Goal: Task Accomplishment & Management: Manage account settings

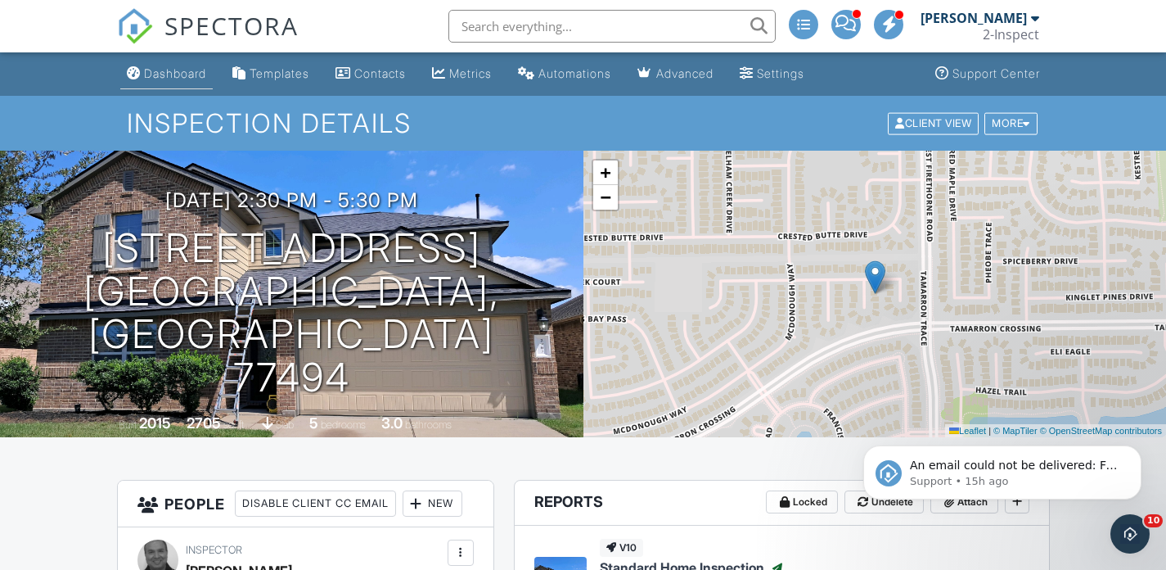
click at [172, 76] on div "Dashboard" at bounding box center [175, 73] width 62 height 14
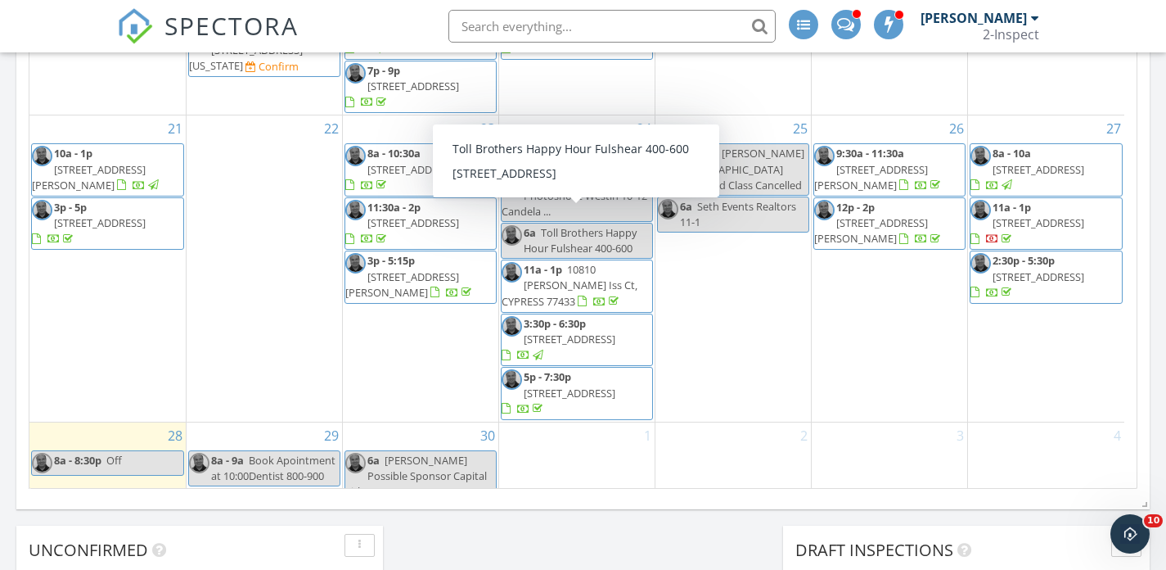
scroll to position [1150, 0]
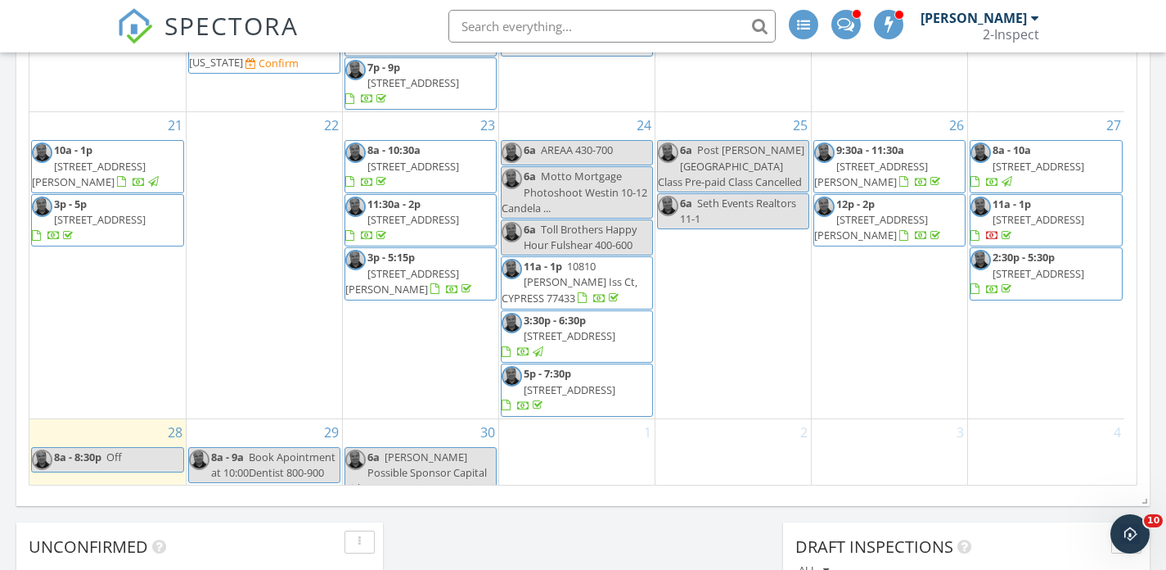
click at [1037, 212] on span "20203 East Hachita Circle, Spring 77379" at bounding box center [1039, 219] width 92 height 15
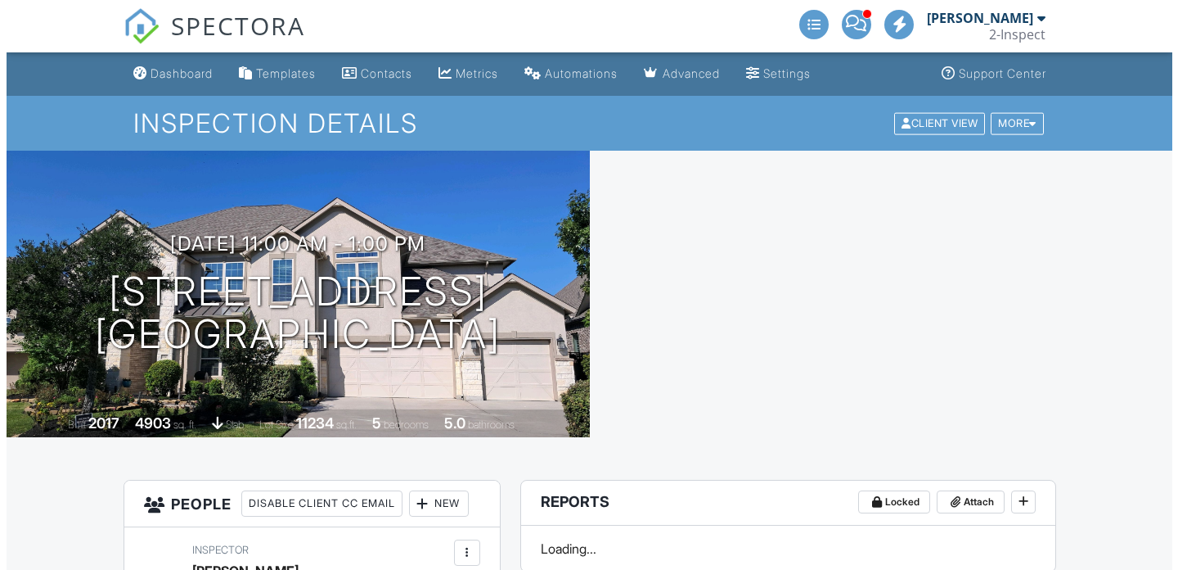
scroll to position [496, 0]
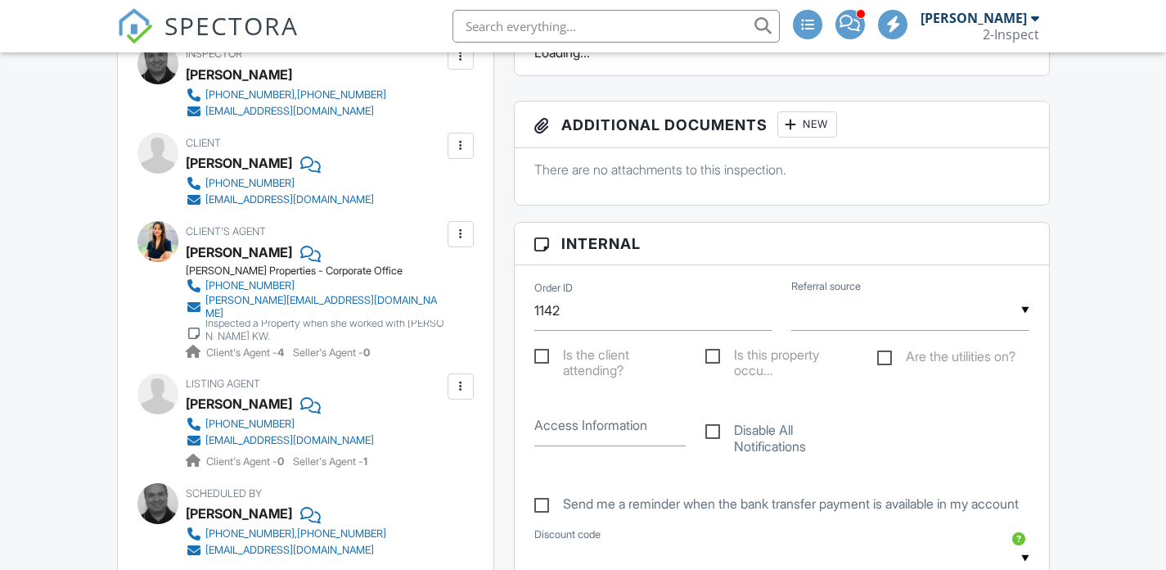
click at [458, 378] on div at bounding box center [460, 386] width 16 height 16
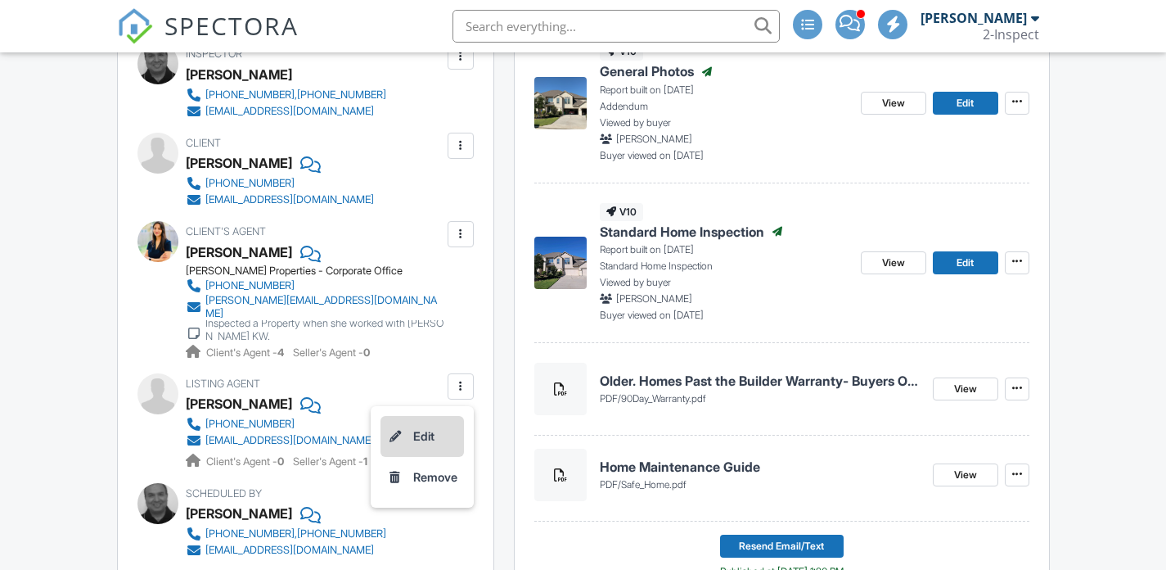
click at [434, 423] on li "Edit" at bounding box center [421, 436] width 83 height 41
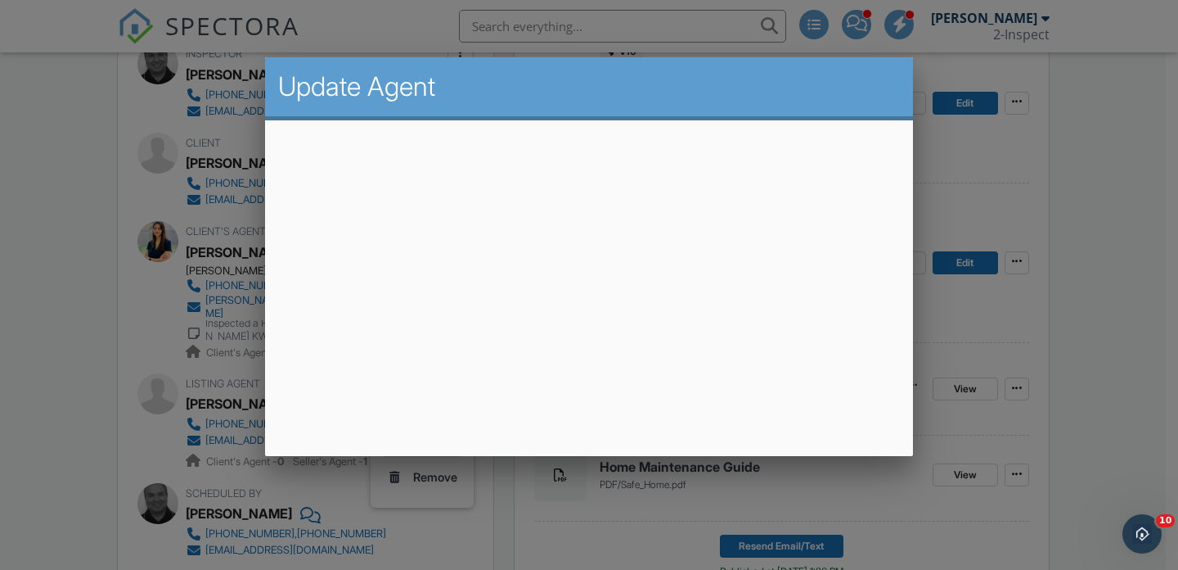
scroll to position [0, 0]
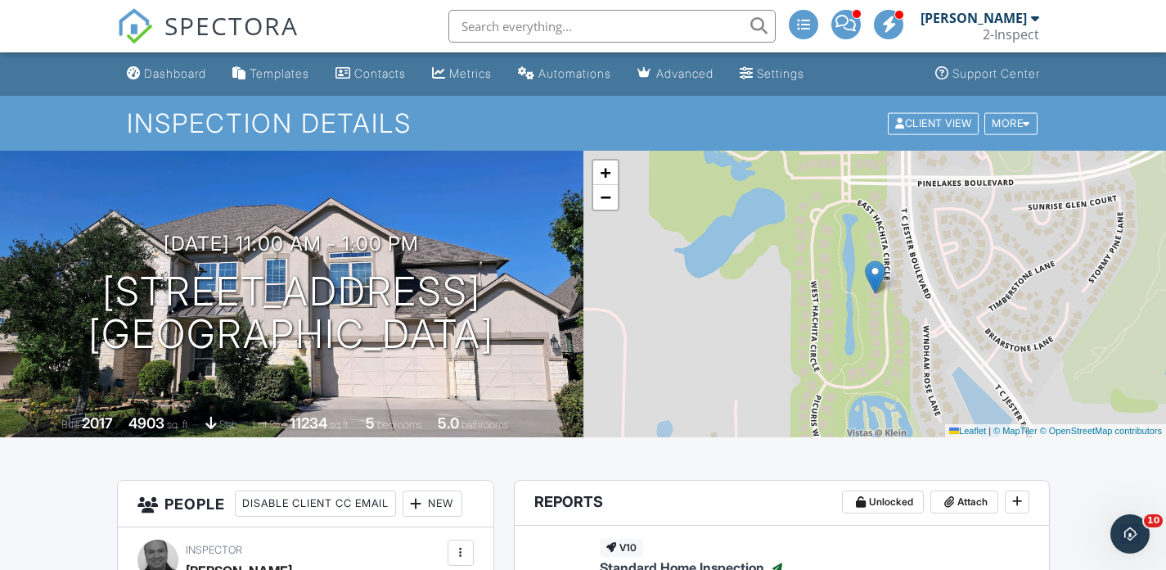
drag, startPoint x: 1017, startPoint y: 342, endPoint x: 716, endPoint y: 7, distance: 450.2
click at [180, 75] on div "Dashboard" at bounding box center [175, 73] width 62 height 14
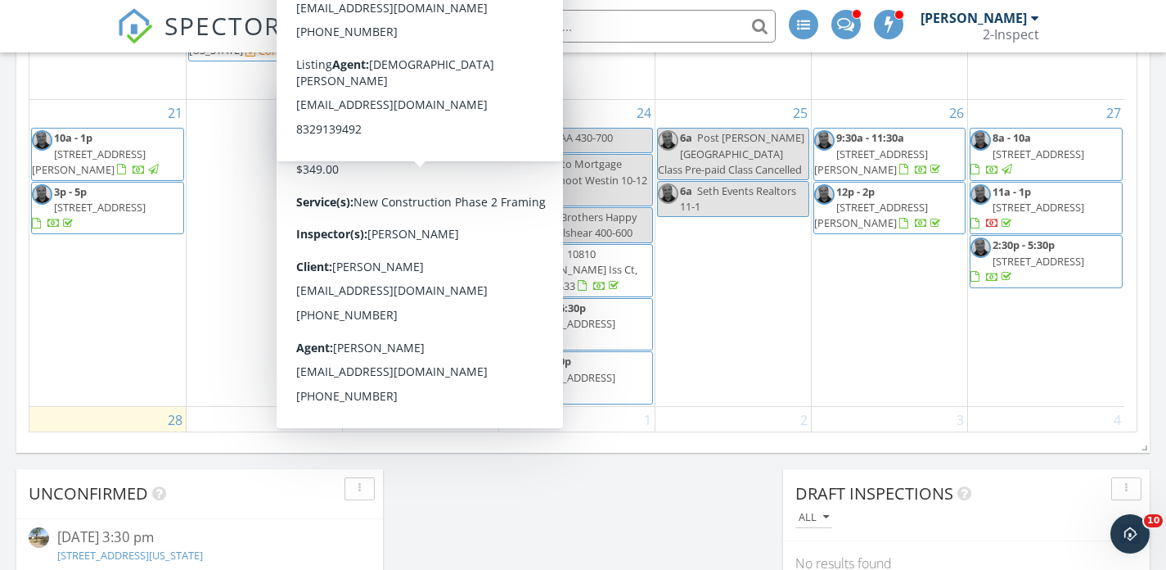
scroll to position [142, 0]
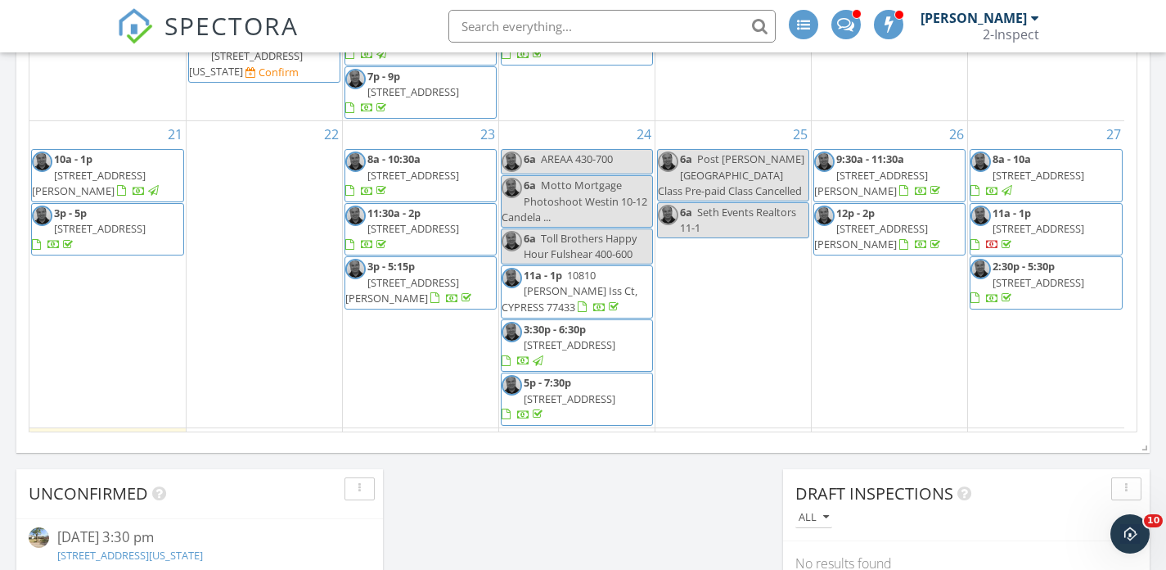
click at [1020, 259] on span "2:30p - 5:30p" at bounding box center [1024, 266] width 62 height 15
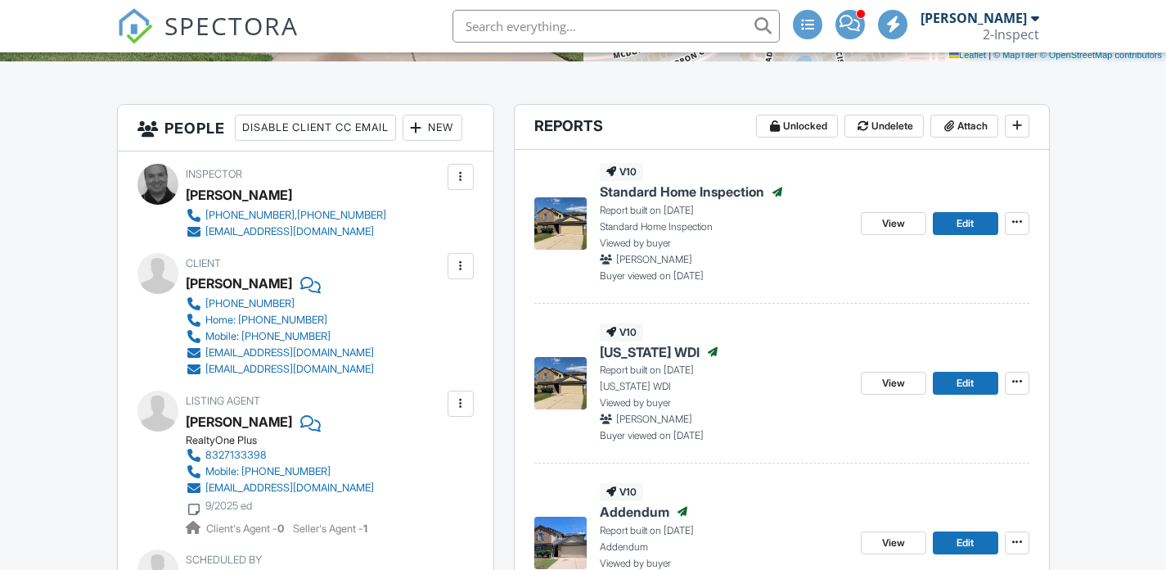
scroll to position [376, 0]
click at [892, 227] on span "View" at bounding box center [893, 223] width 23 height 16
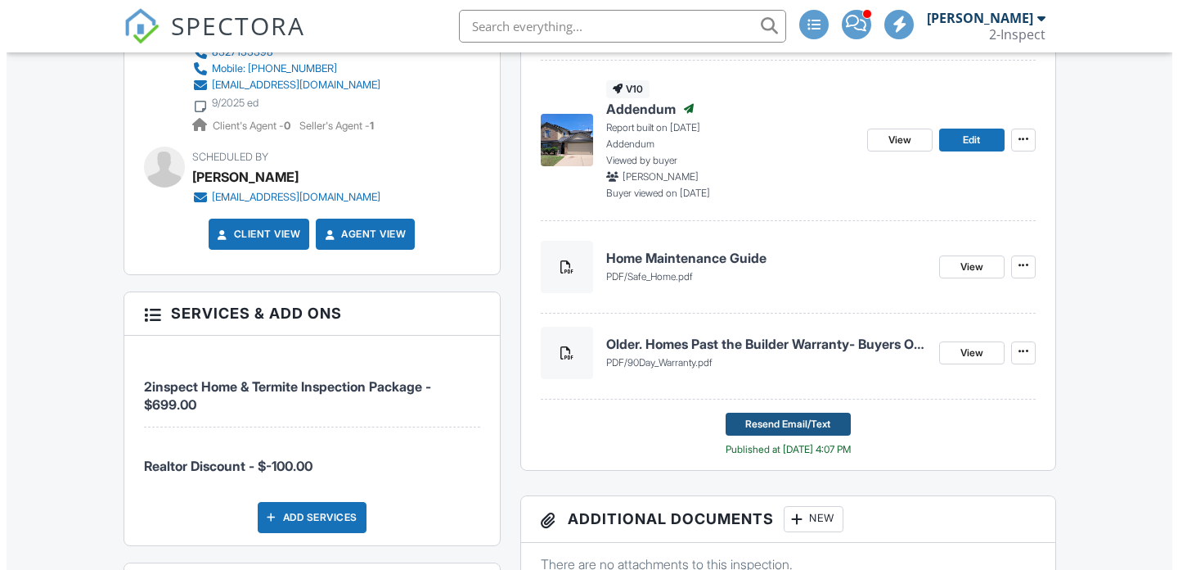
scroll to position [782, 0]
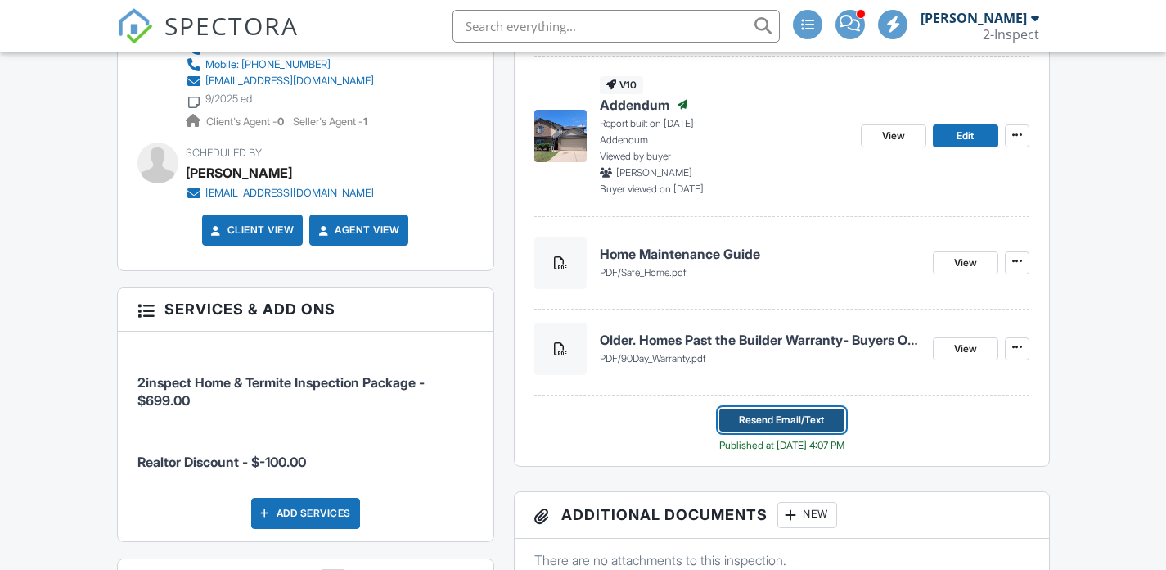
click at [776, 417] on span "Resend Email/Text" at bounding box center [781, 420] width 85 height 16
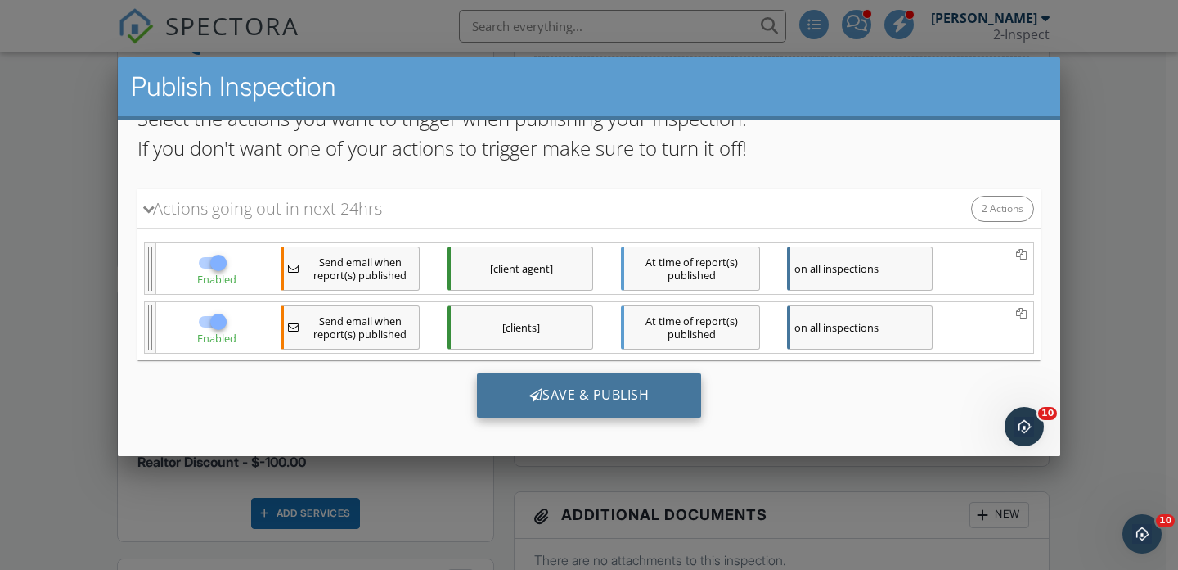
scroll to position [0, 0]
click at [642, 397] on div "Save & Publish" at bounding box center [589, 394] width 225 height 44
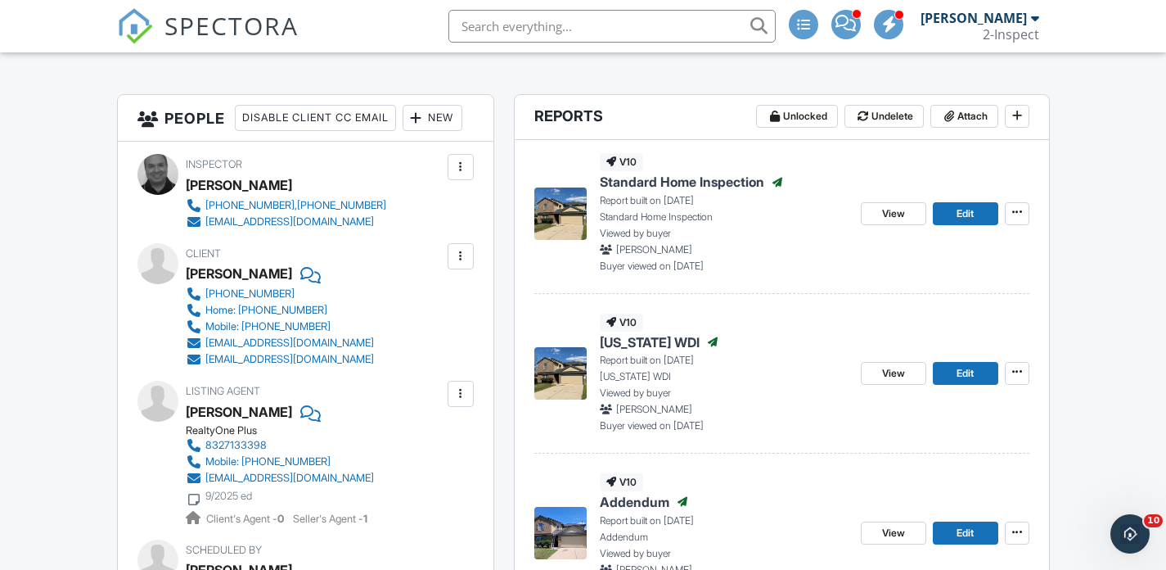
scroll to position [388, 0]
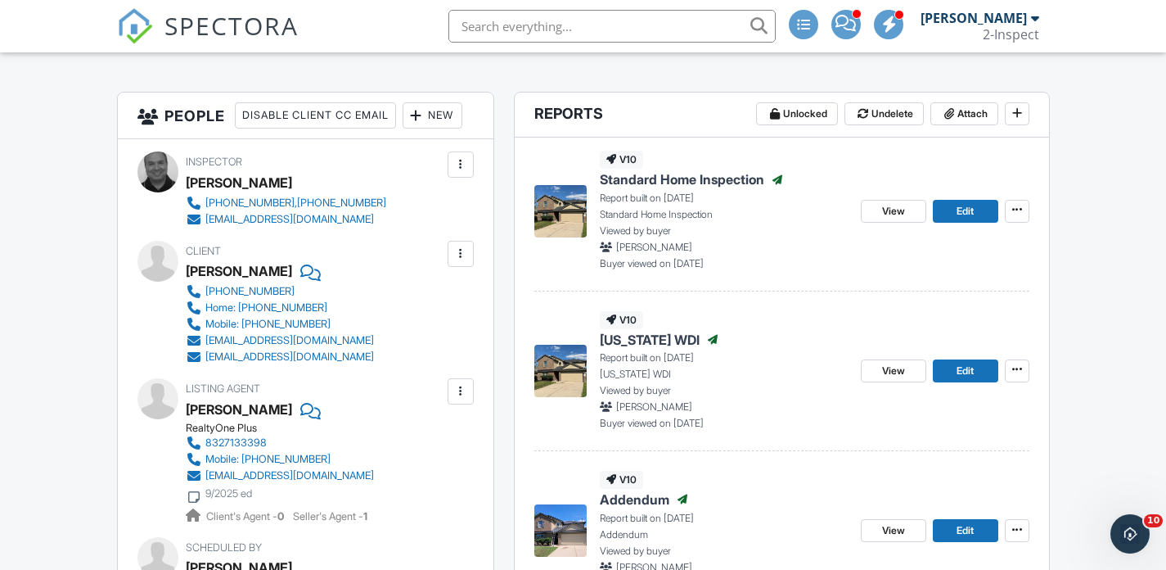
click at [420, 340] on div "Client Shahzeb Khan 314-680-4468 Home: 346-773-8187 Mobile: 314-680-4468 m.shah…" at bounding box center [319, 303] width 267 height 124
copy div "m.shahzeb.khan@hotmail.com"
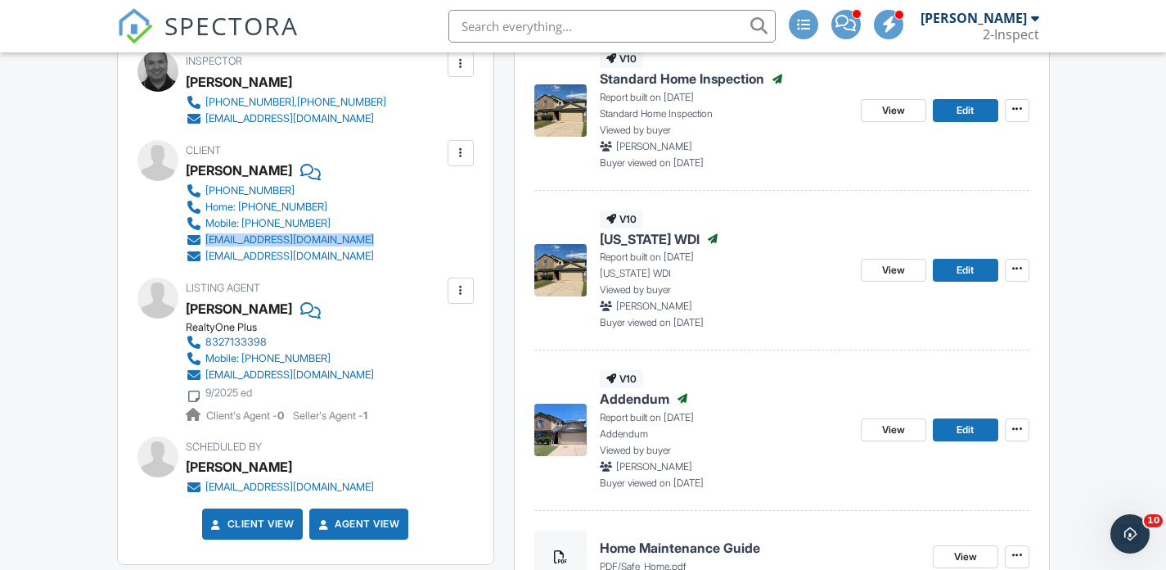
scroll to position [490, 0]
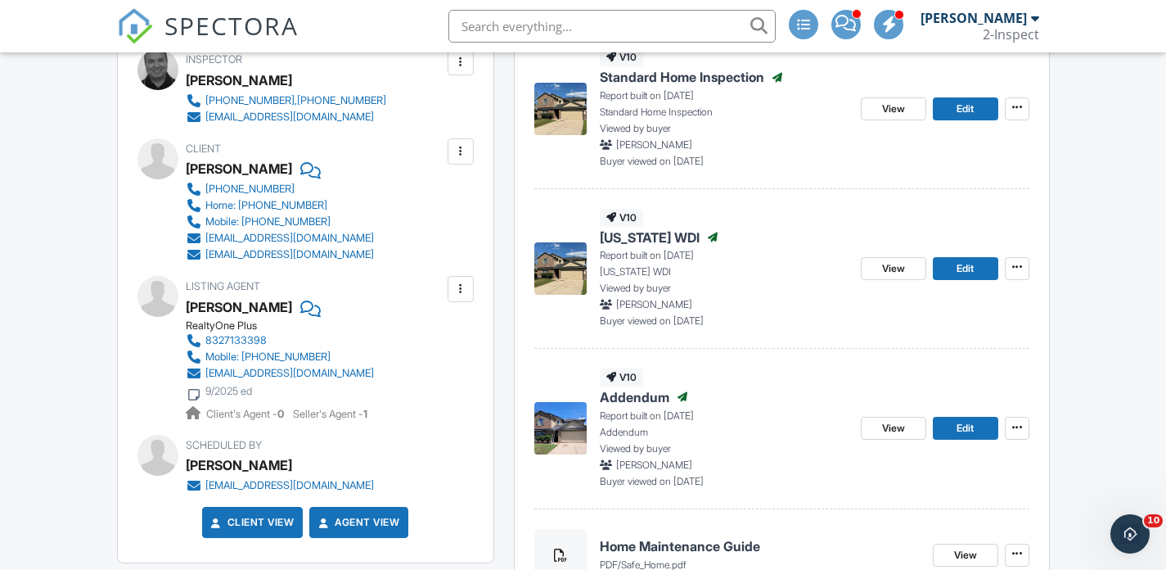
click at [433, 256] on div "Client Shahzeb Khan 314-680-4468 Home: 346-773-8187 Mobile: 314-680-4468 m.shah…" at bounding box center [319, 200] width 267 height 124
copy div "fahadrealtor@gmail.com"
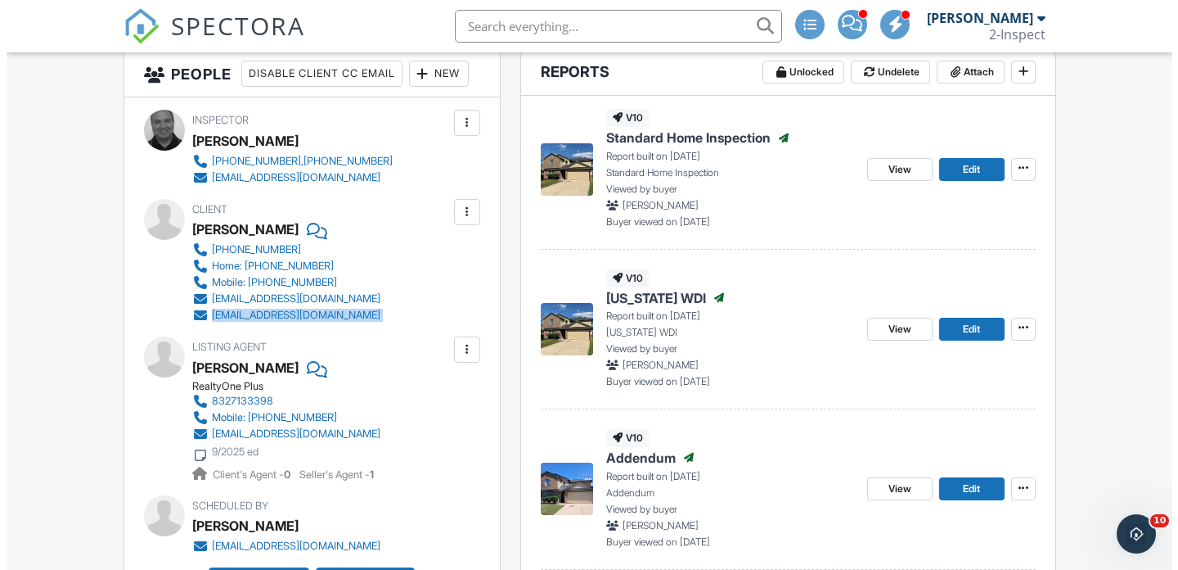
scroll to position [425, 0]
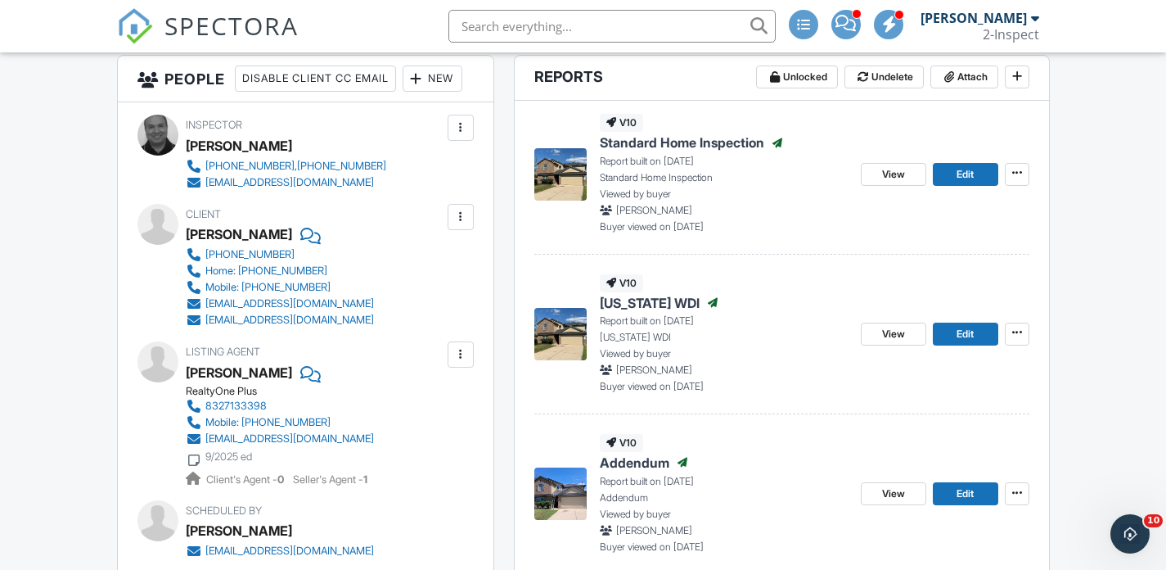
click at [439, 78] on div "New" at bounding box center [433, 78] width 60 height 26
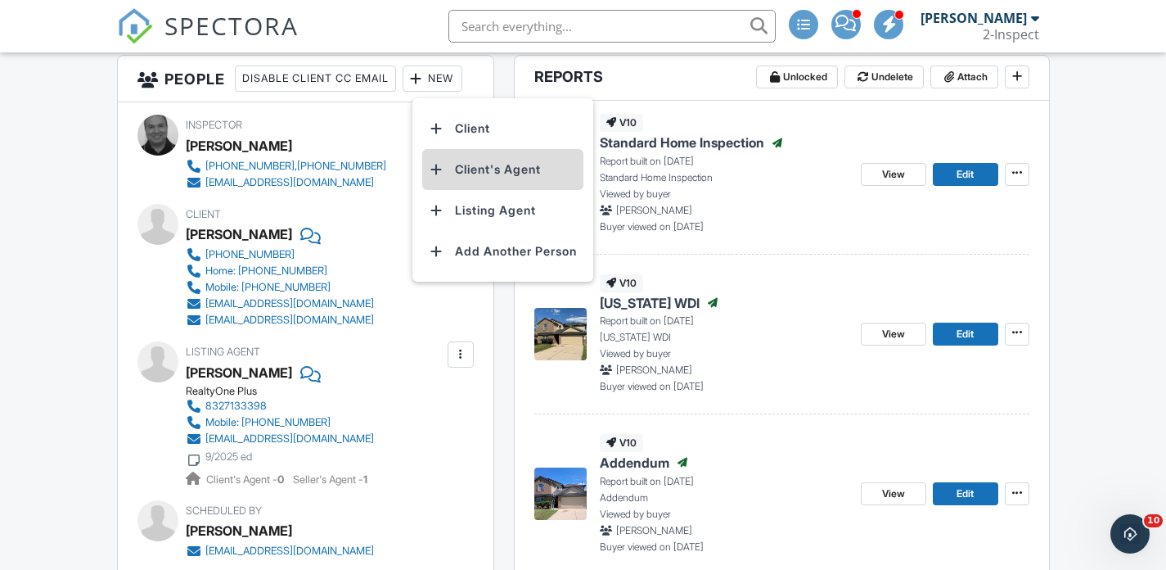
click at [482, 165] on li "Client's Agent" at bounding box center [502, 169] width 161 height 41
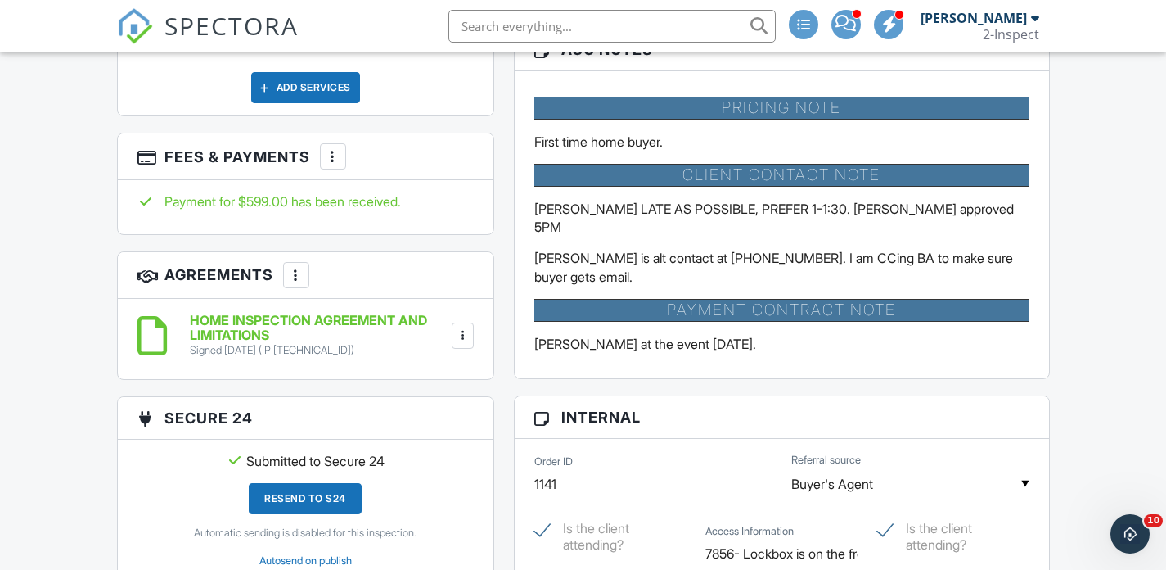
scroll to position [1370, 0]
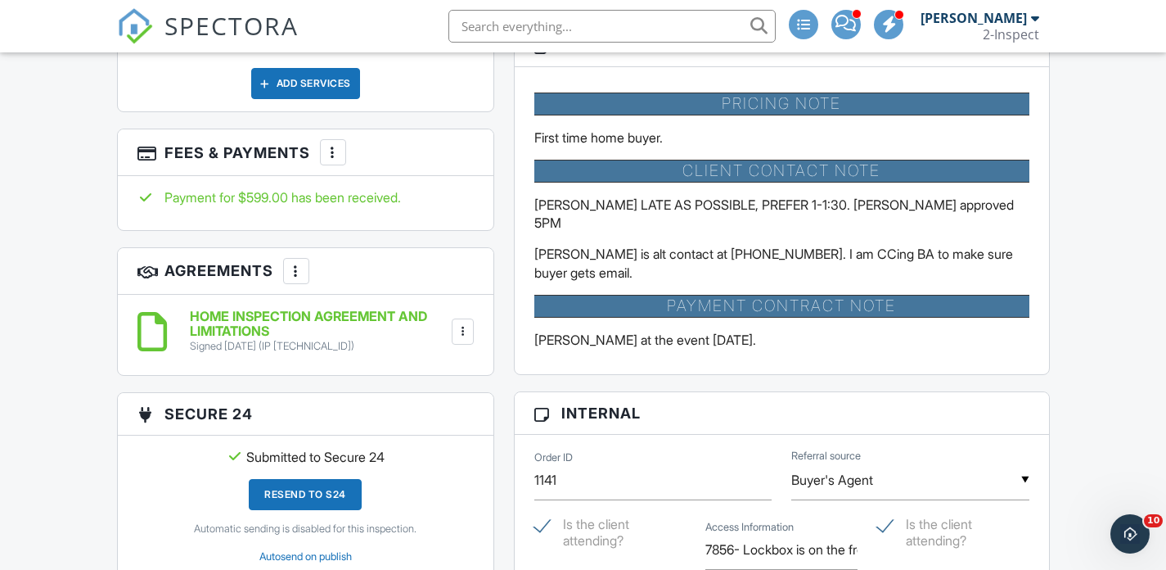
click at [341, 151] on div at bounding box center [333, 152] width 16 height 16
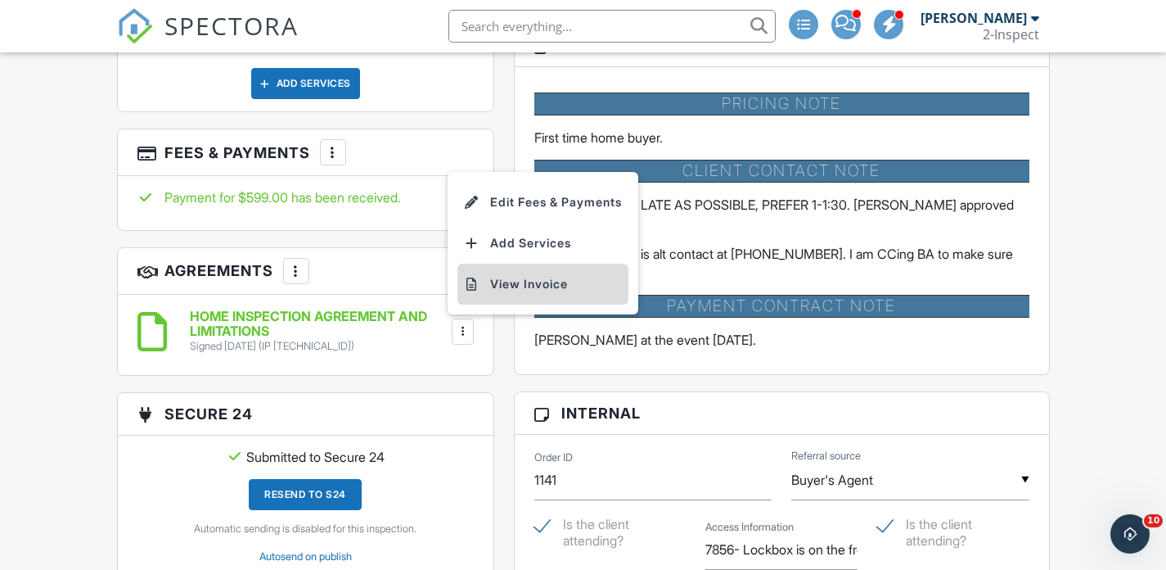
click at [511, 286] on li "View Invoice" at bounding box center [542, 283] width 171 height 41
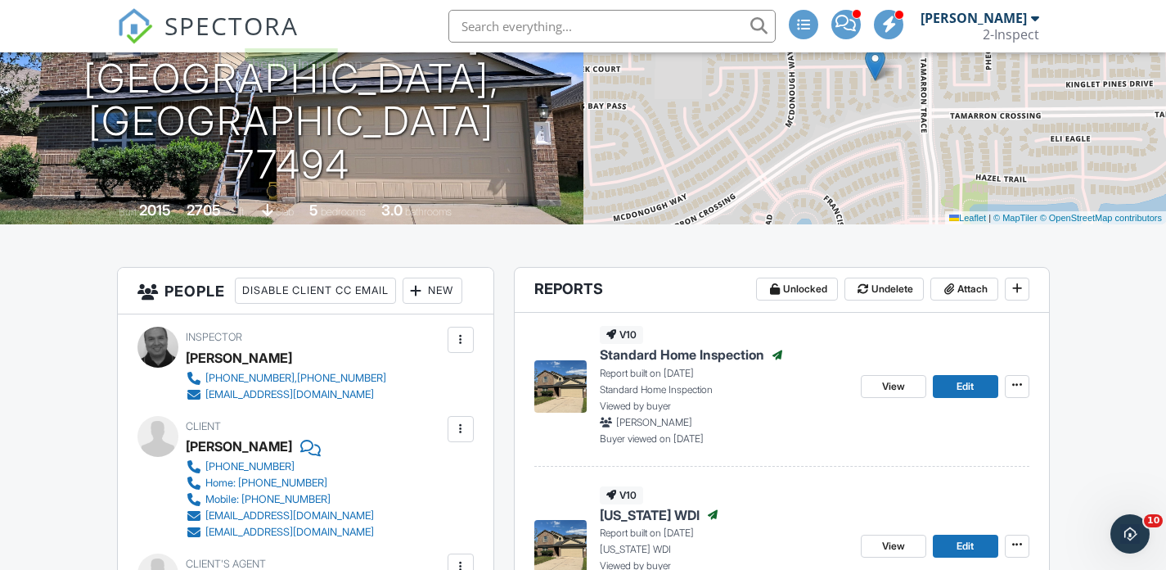
scroll to position [382, 0]
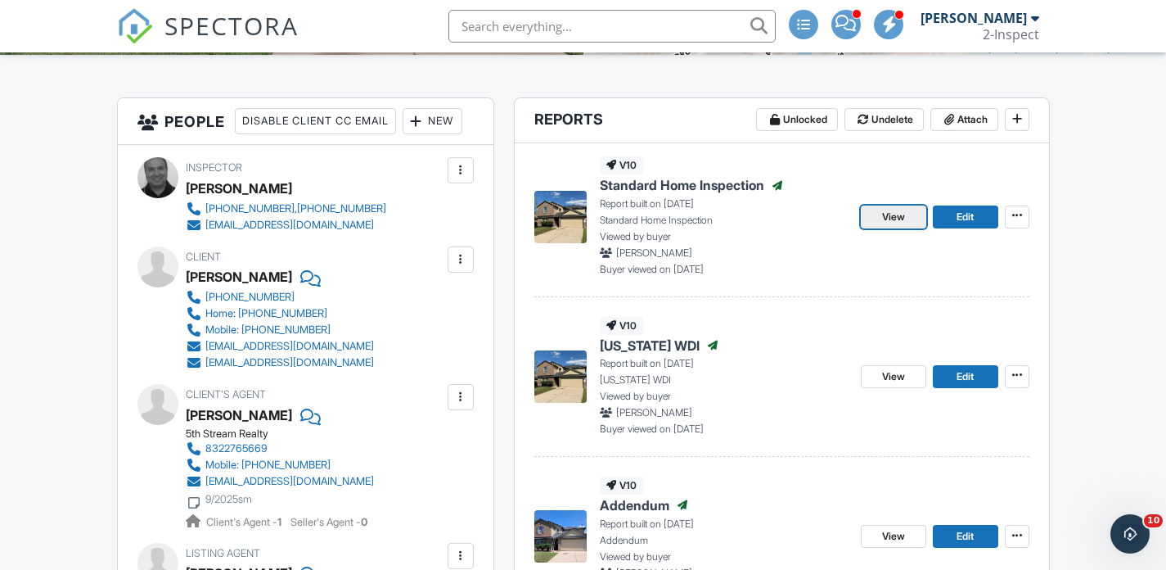
click at [903, 216] on span "View" at bounding box center [893, 217] width 23 height 16
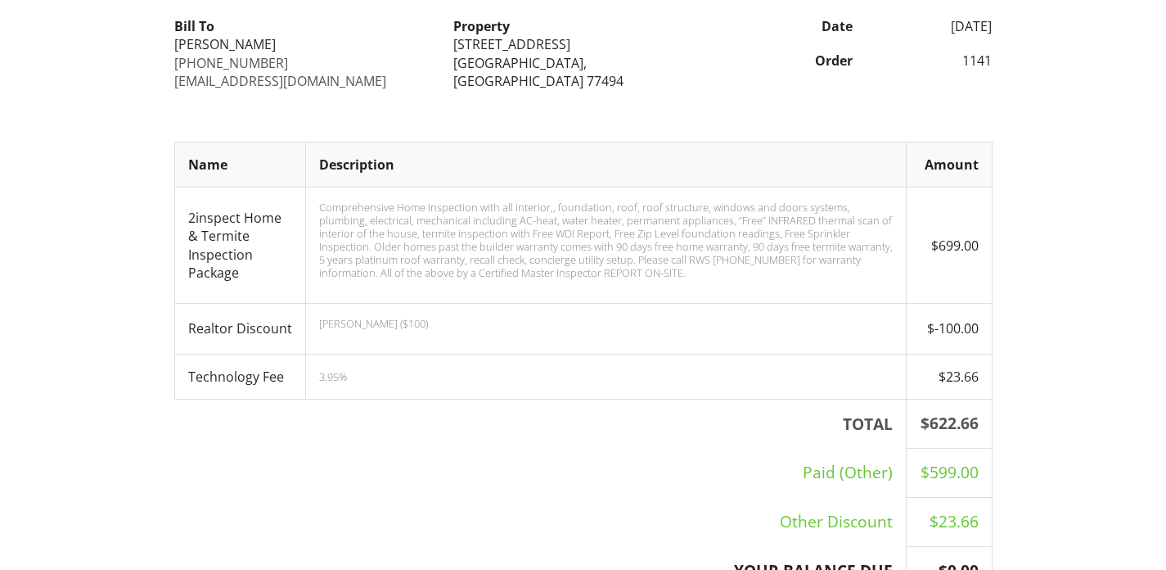
scroll to position [505, 0]
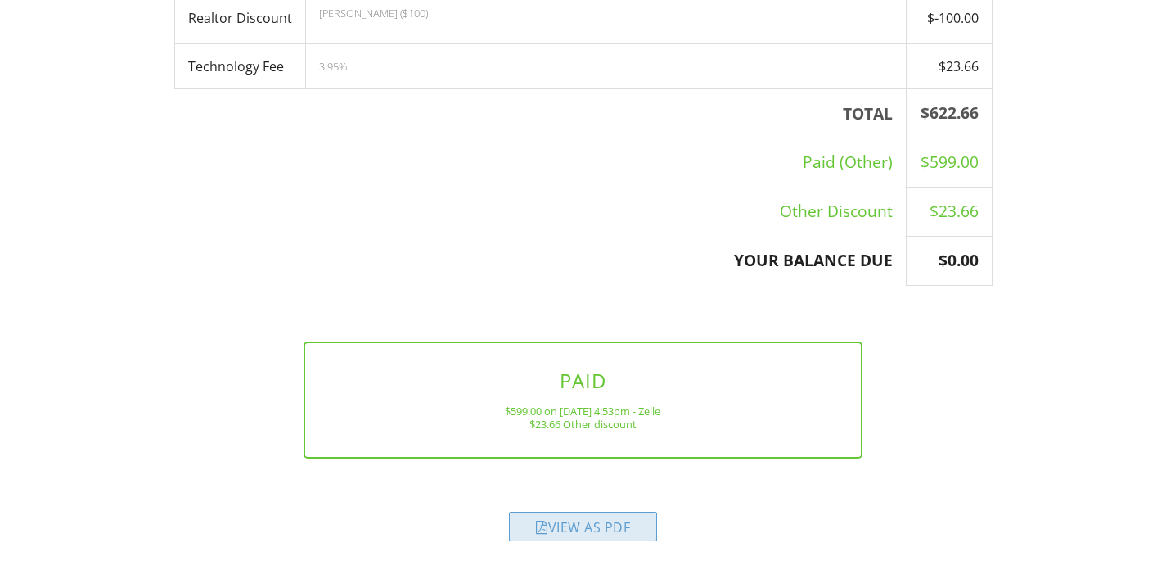
click at [586, 521] on div "View as PDF" at bounding box center [583, 525] width 148 height 29
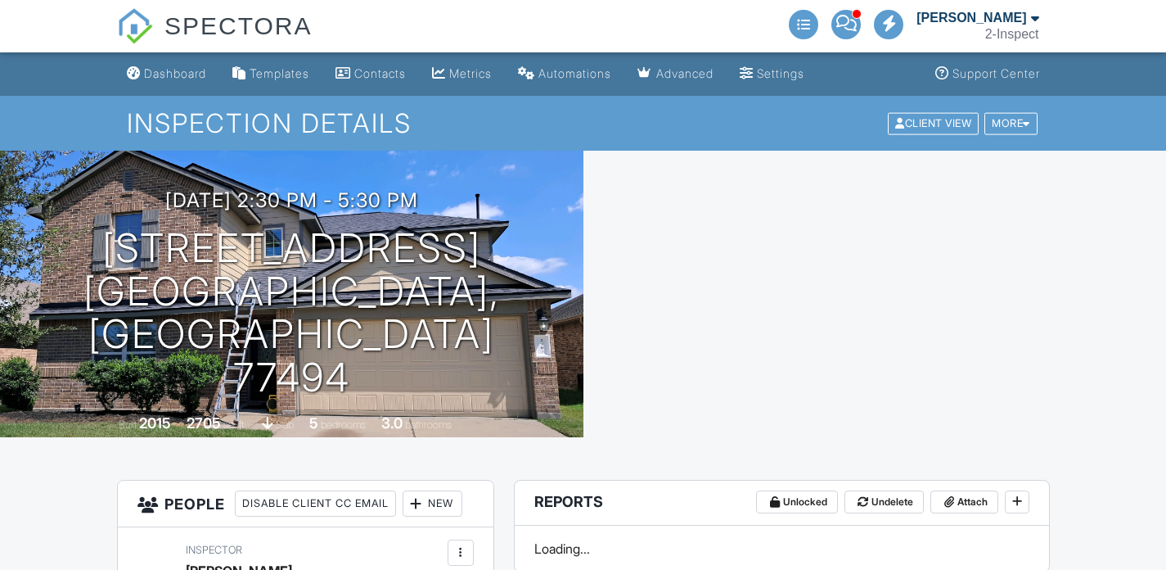
click at [65, 293] on div "[DATE] 2:30 pm - 5:30 pm [STREET_ADDRESS] [GEOGRAPHIC_DATA], TX 77494" at bounding box center [291, 294] width 583 height 210
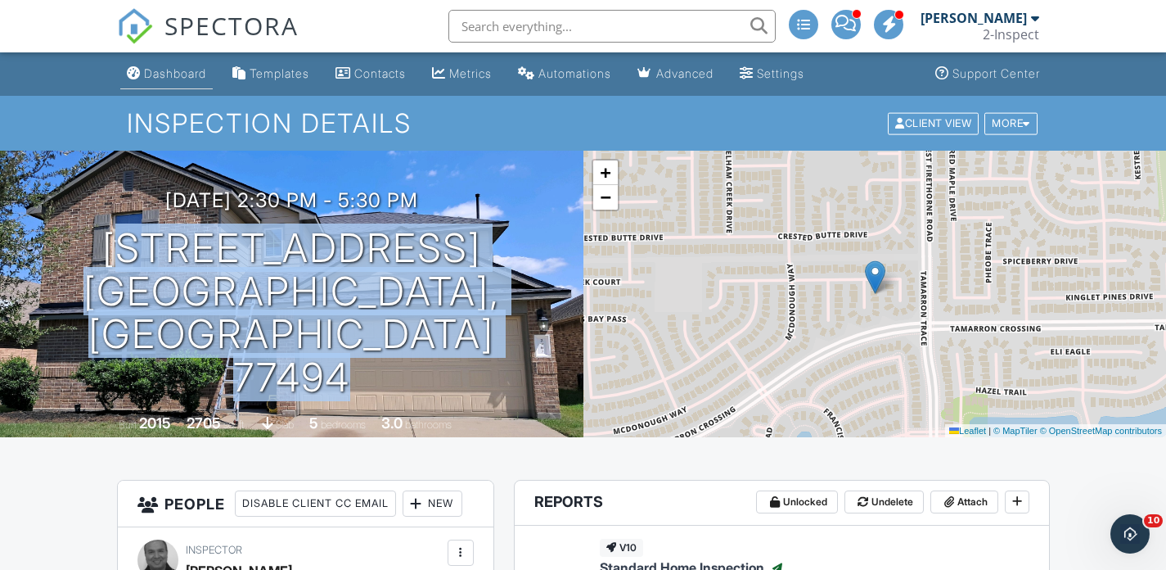
click at [179, 73] on div "Dashboard" at bounding box center [175, 73] width 62 height 14
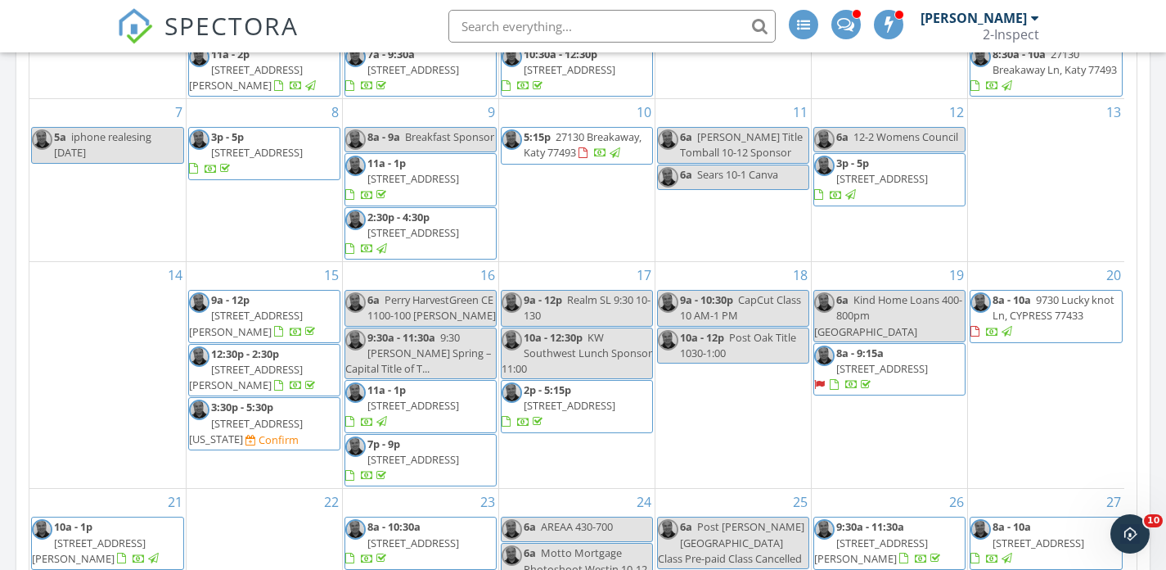
scroll to position [204, 0]
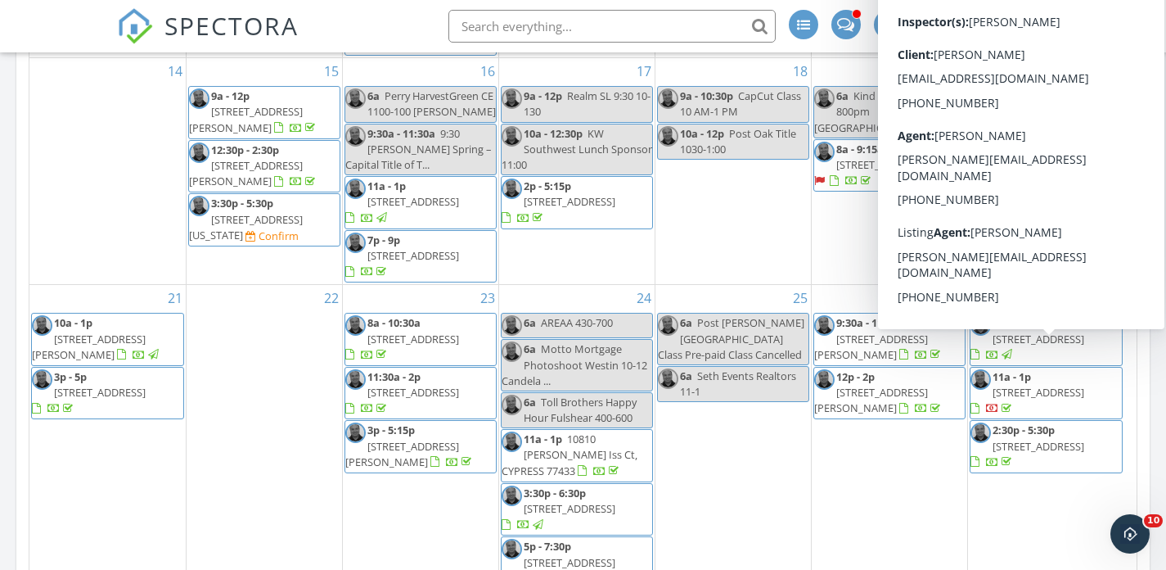
click at [1073, 385] on span "[STREET_ADDRESS]" at bounding box center [1039, 392] width 92 height 15
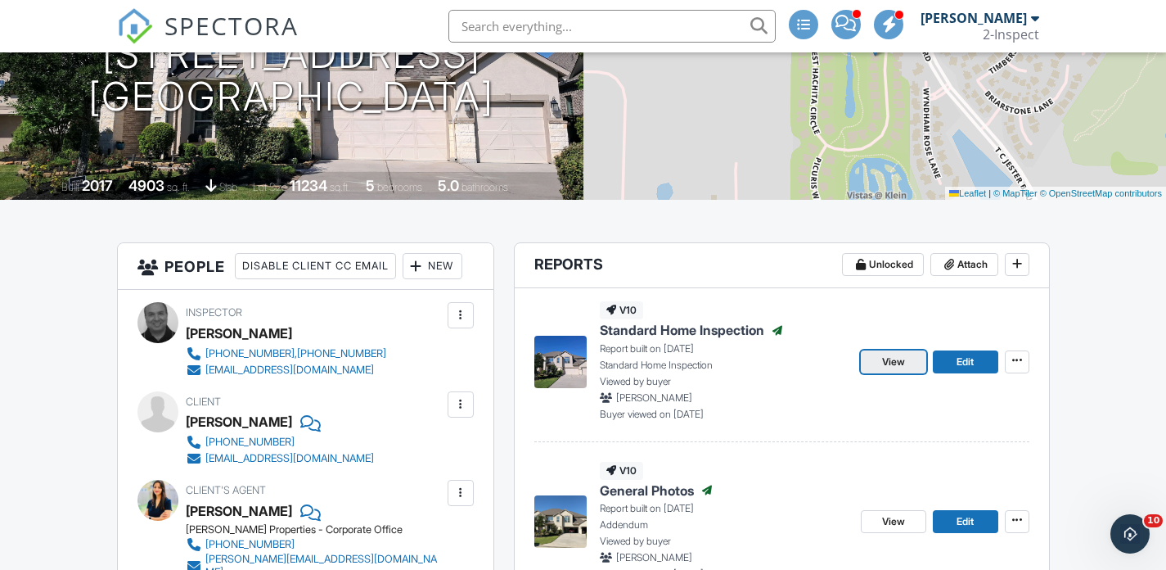
click at [891, 367] on span "View" at bounding box center [893, 361] width 23 height 16
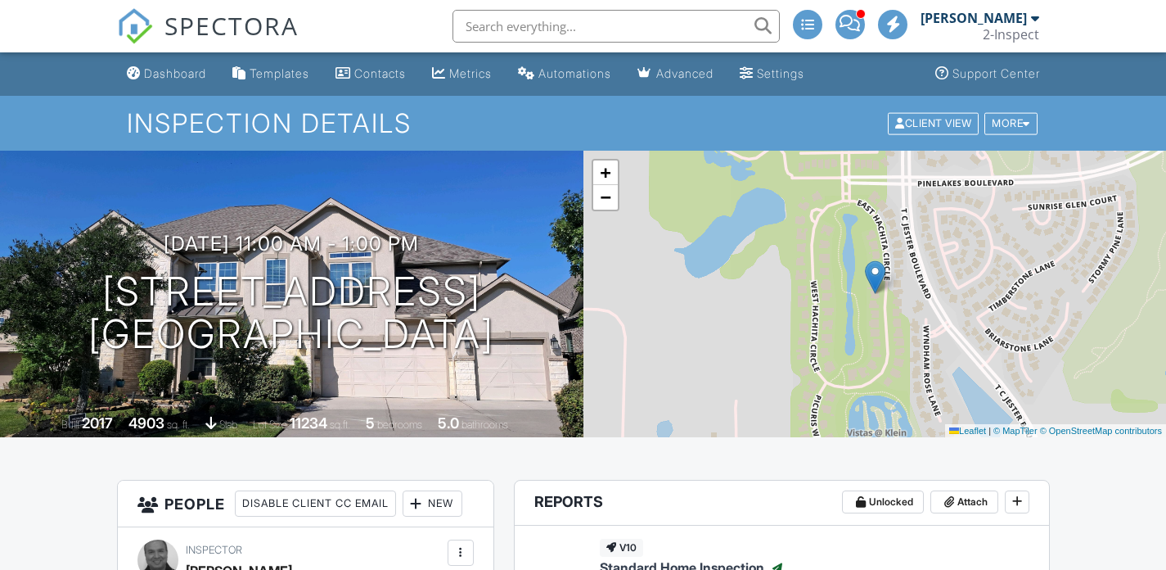
scroll to position [385, 0]
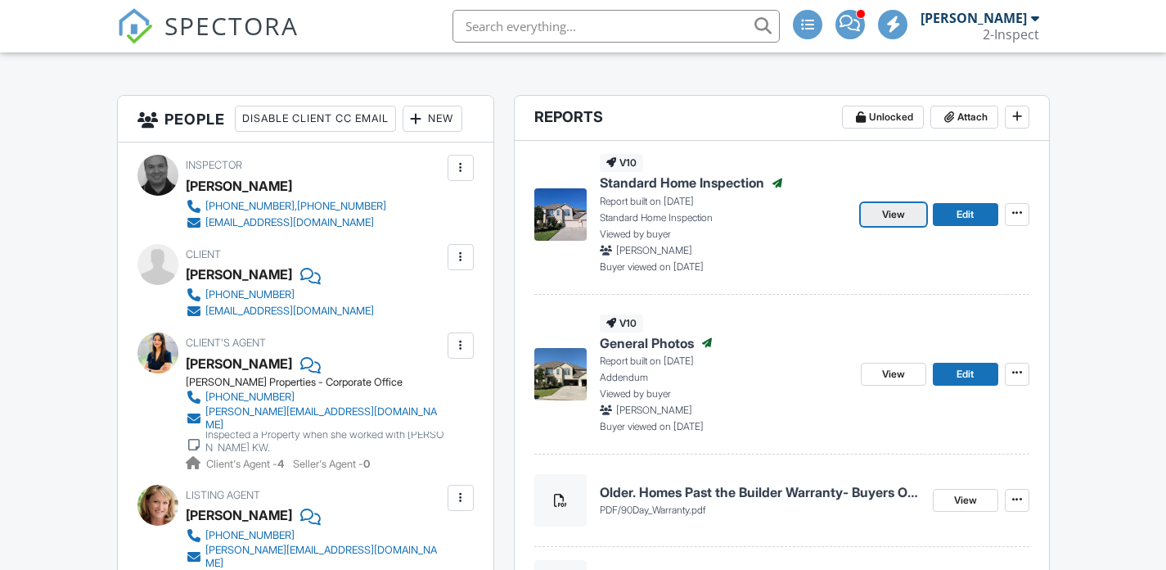
click at [889, 206] on span "View" at bounding box center [893, 214] width 23 height 16
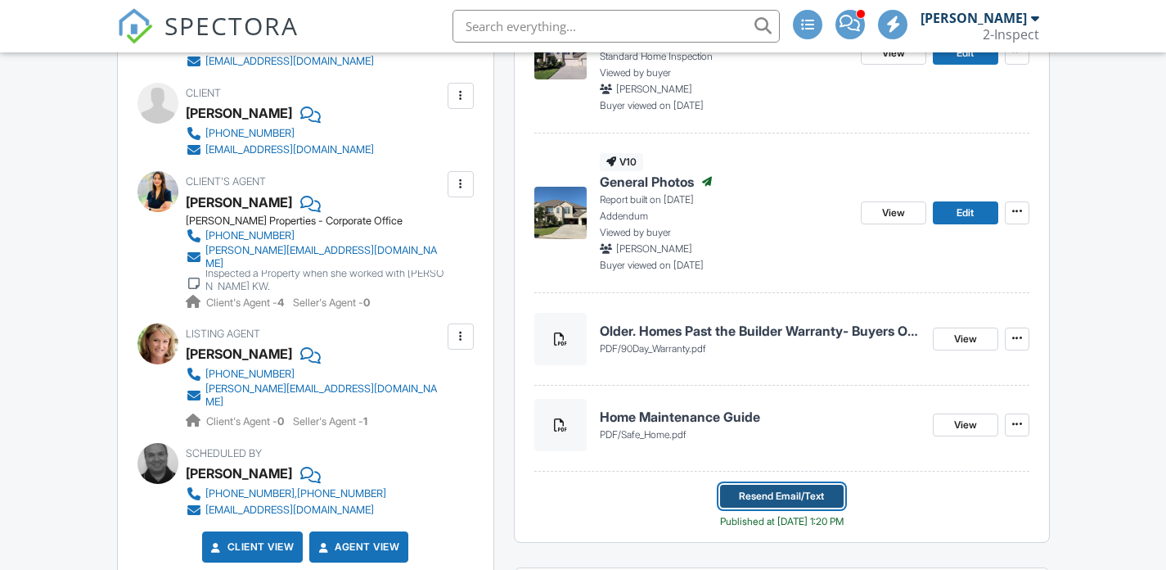
click at [767, 495] on span "Resend Email/Text" at bounding box center [781, 496] width 85 height 16
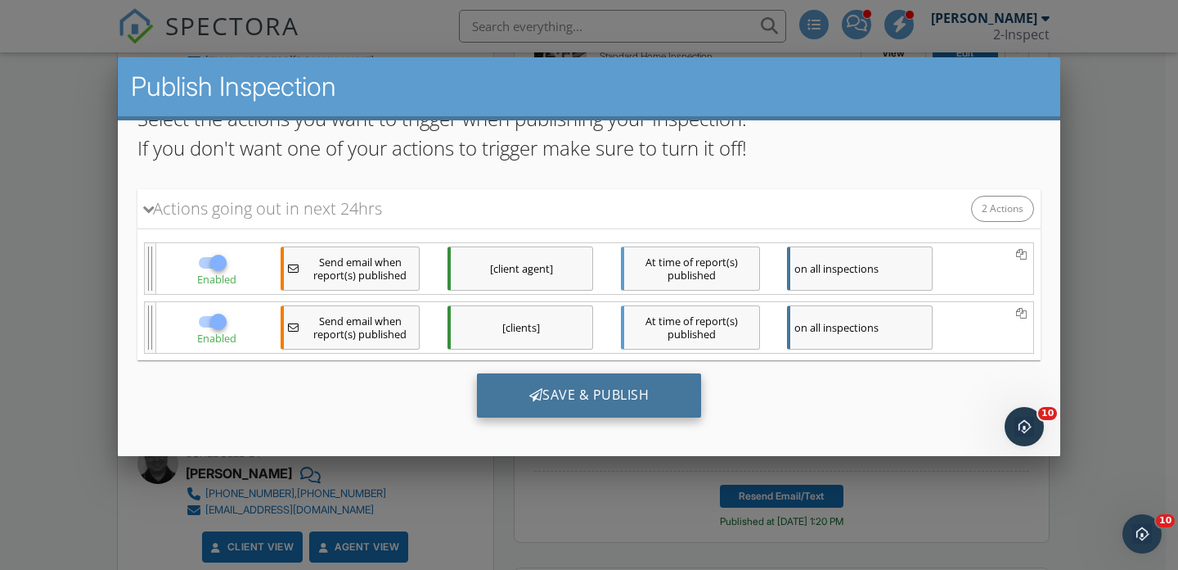
click at [623, 386] on div "Save & Publish" at bounding box center [589, 394] width 225 height 44
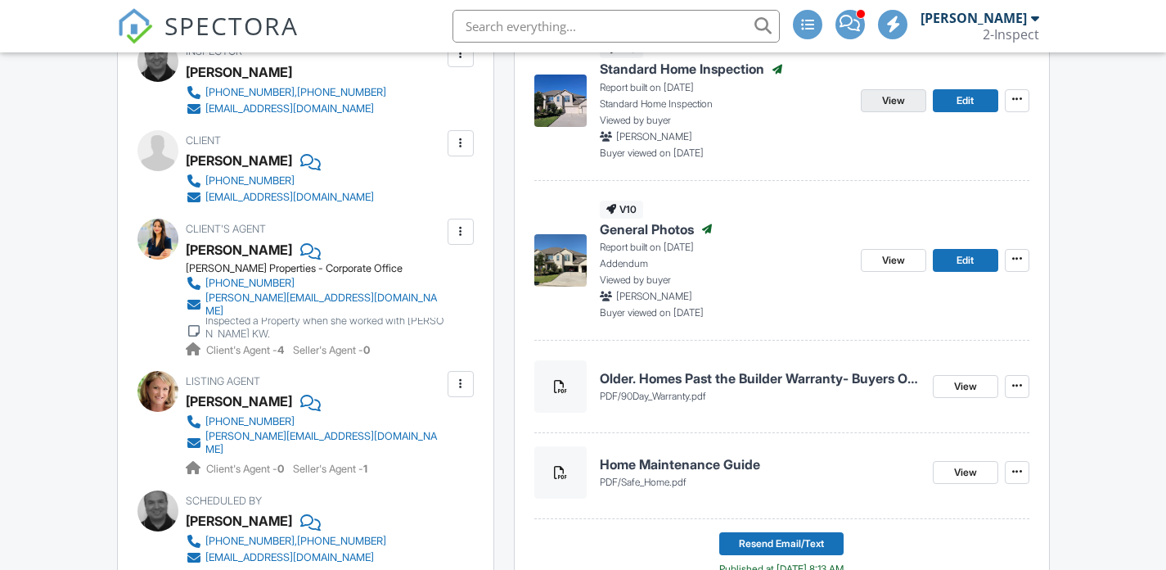
scroll to position [498, 0]
click at [889, 101] on span "View" at bounding box center [893, 100] width 23 height 16
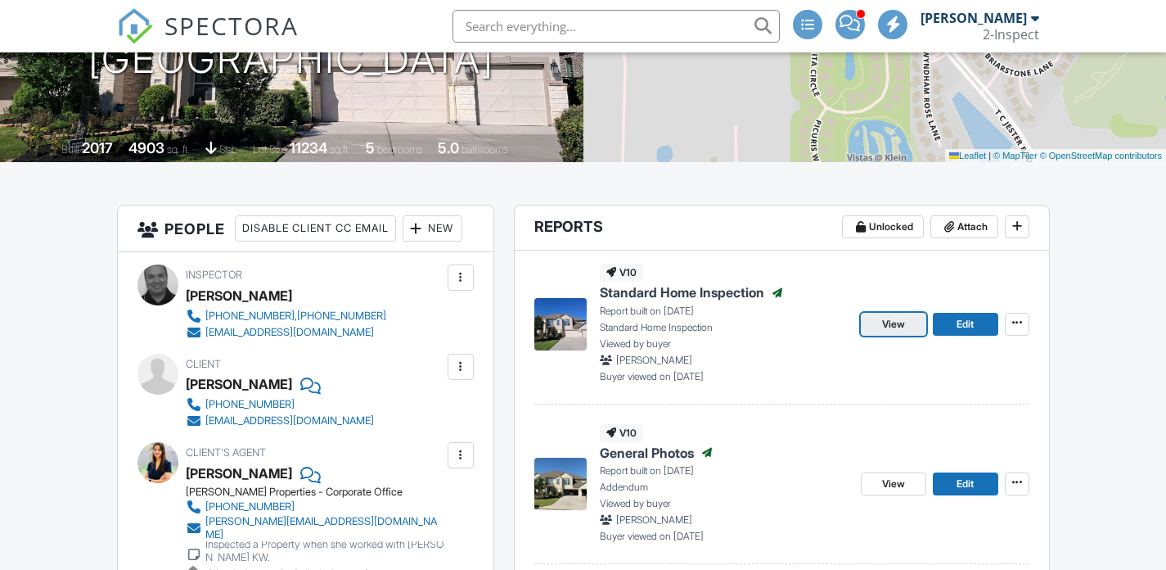
click at [889, 322] on span "View" at bounding box center [893, 324] width 23 height 16
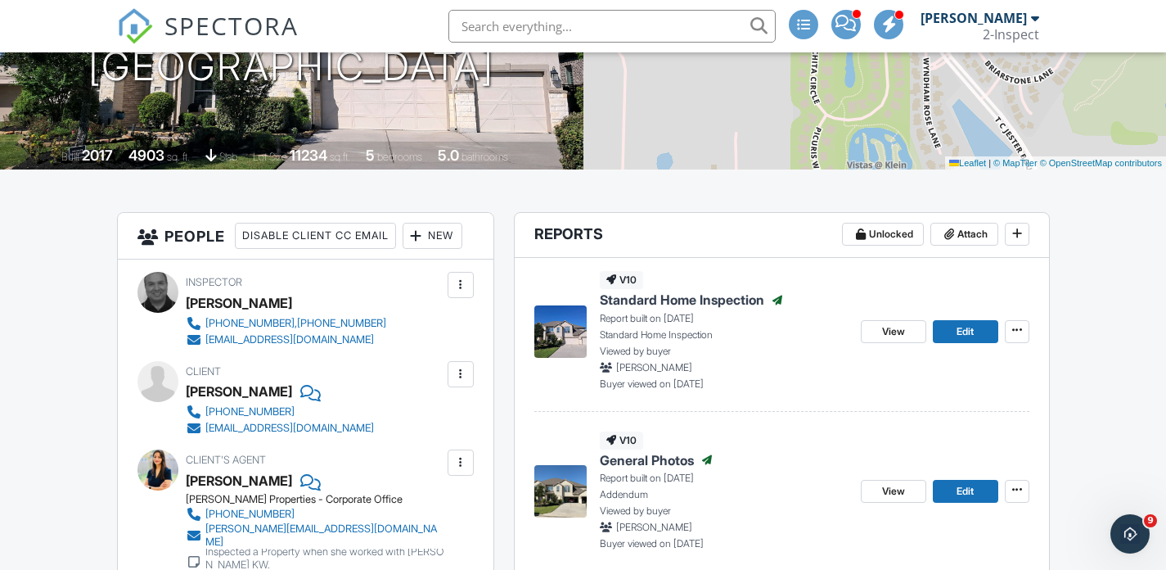
click at [389, 425] on div "Client Manish Gundecha 832-276-8338 mgng2006@gmail.com" at bounding box center [319, 398] width 267 height 75
copy div "mgng2006@gmail.com"
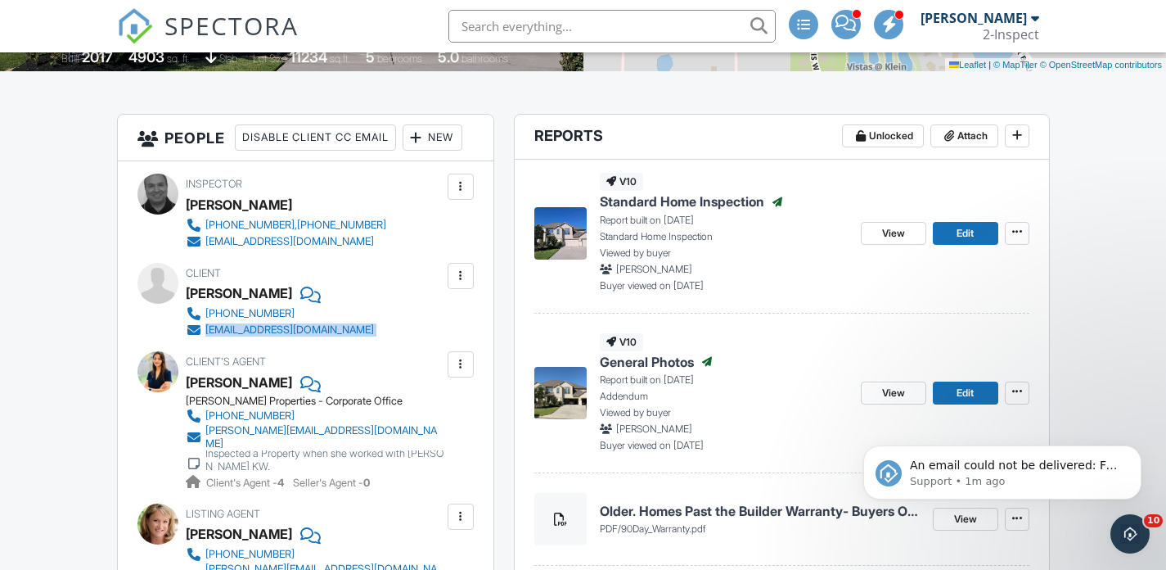
scroll to position [367, 0]
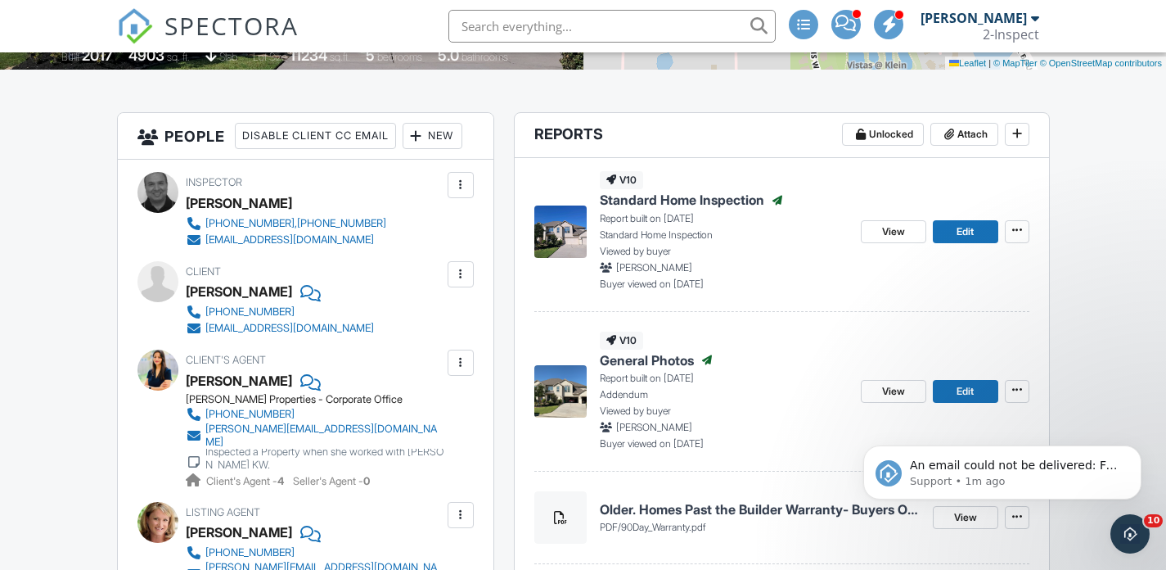
click at [460, 430] on div "Client's Agent Nidhi Gundecha Walzel Properties - Corporate Office 832-419-7078…" at bounding box center [354, 418] width 336 height 139
copy div "nidhi.g@kw.com"
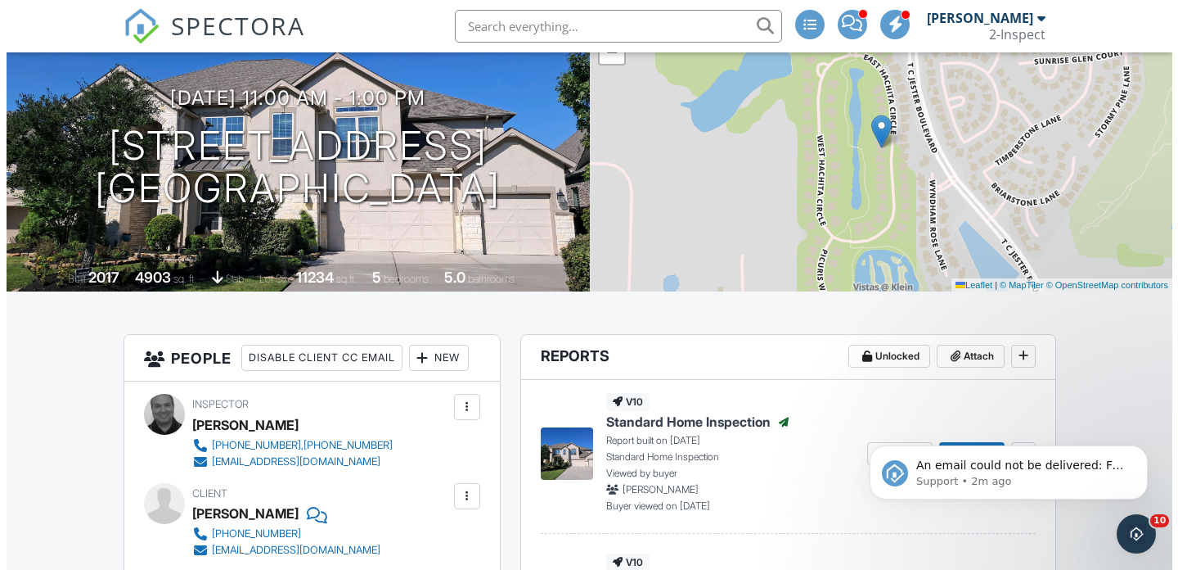
scroll to position [0, 0]
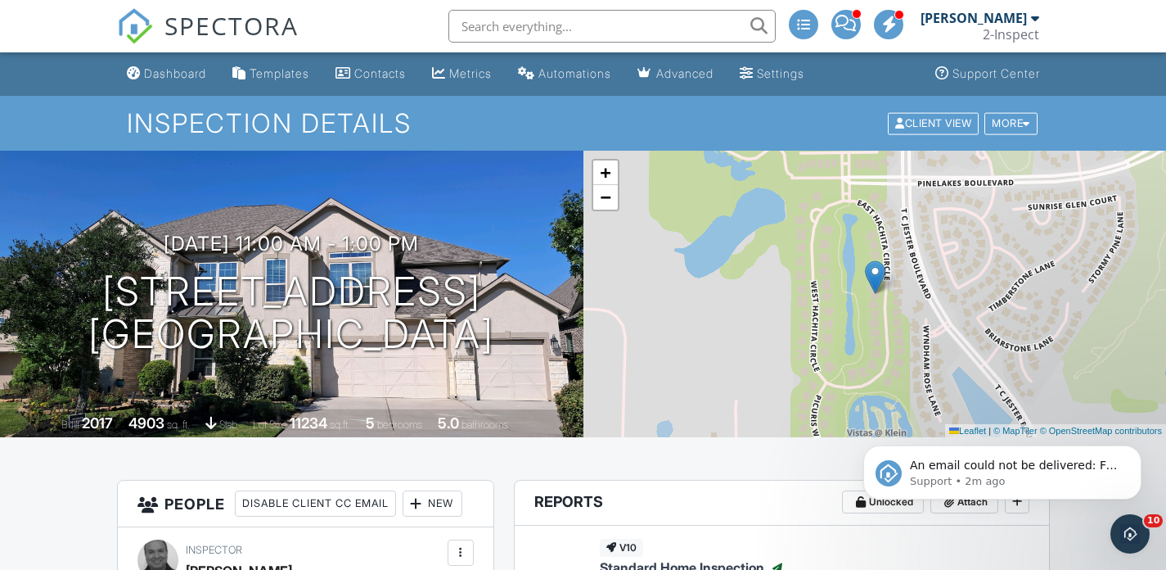
click at [18, 274] on div "09/27/2025 11:00 am - 1:00 pm 20203 East Hachita Circle Spring, TX 77379" at bounding box center [291, 294] width 583 height 124
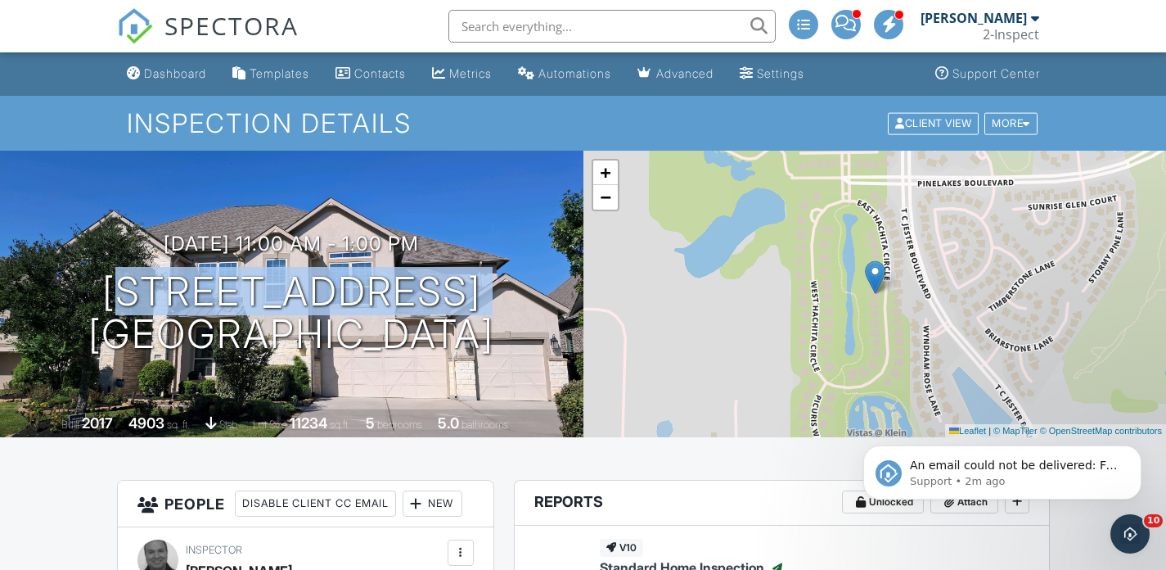
click at [18, 274] on div "09/27/2025 11:00 am - 1:00 pm 20203 East Hachita Circle Spring, TX 77379" at bounding box center [291, 294] width 583 height 124
copy h1 "20203 East Hachita Circle"
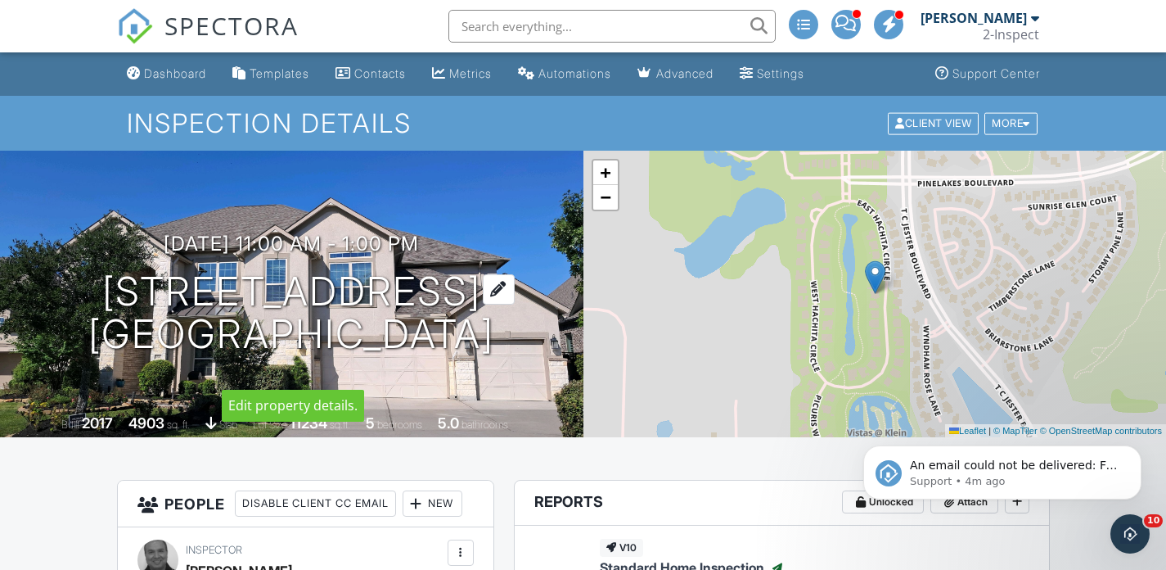
click at [515, 274] on div at bounding box center [499, 289] width 32 height 30
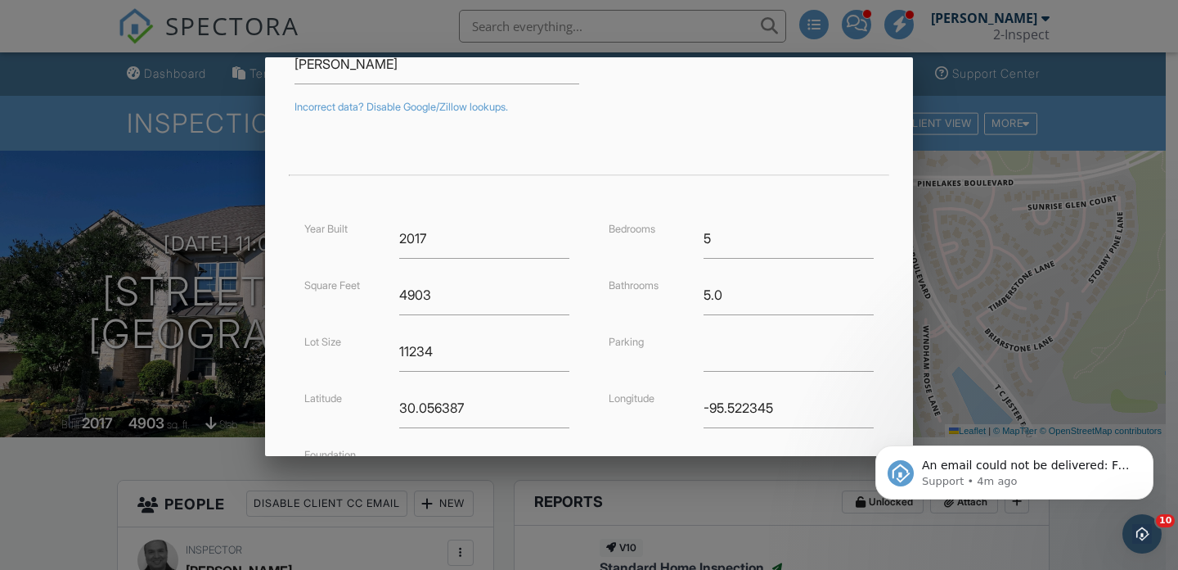
scroll to position [266, 0]
click at [445, 295] on input "4903" at bounding box center [484, 292] width 170 height 40
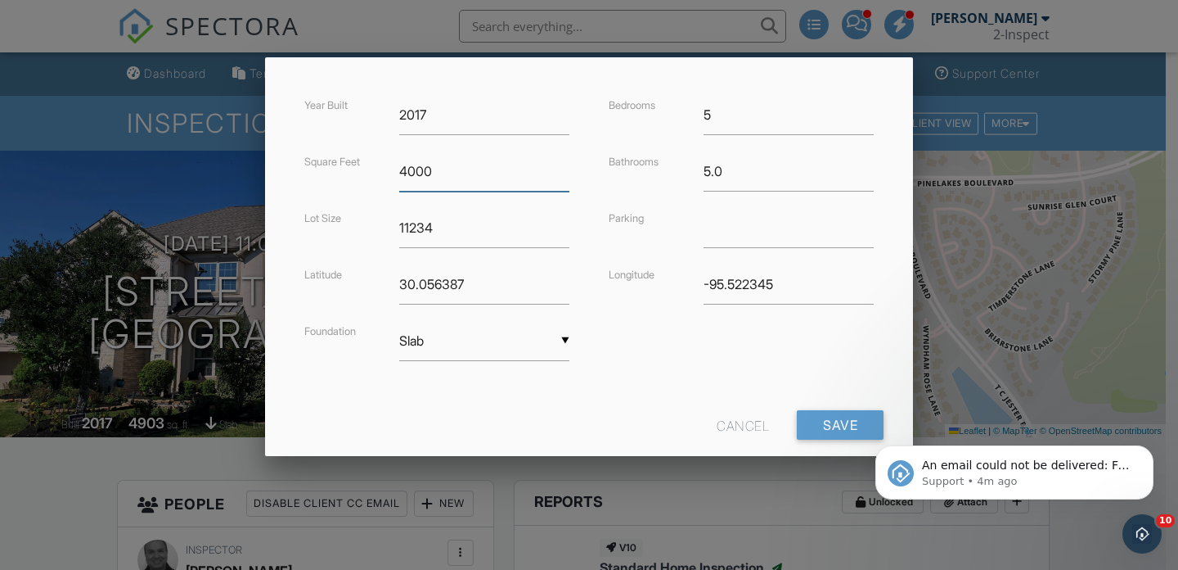
scroll to position [419, 0]
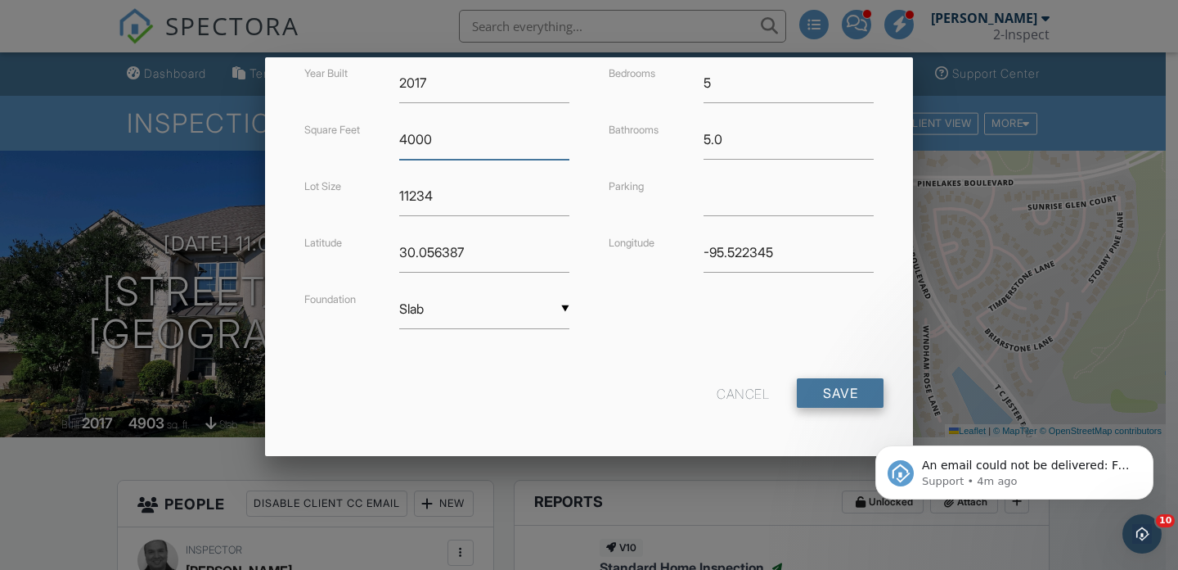
type input "4000"
click at [820, 390] on input "Save" at bounding box center [840, 392] width 87 height 29
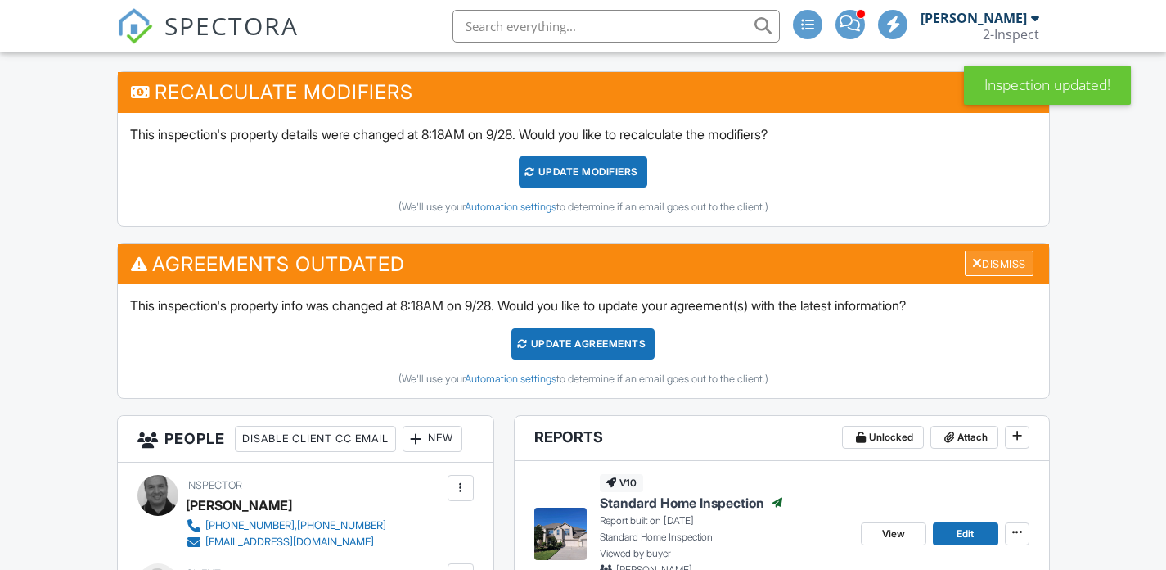
click at [979, 263] on div "Dismiss" at bounding box center [999, 262] width 69 height 25
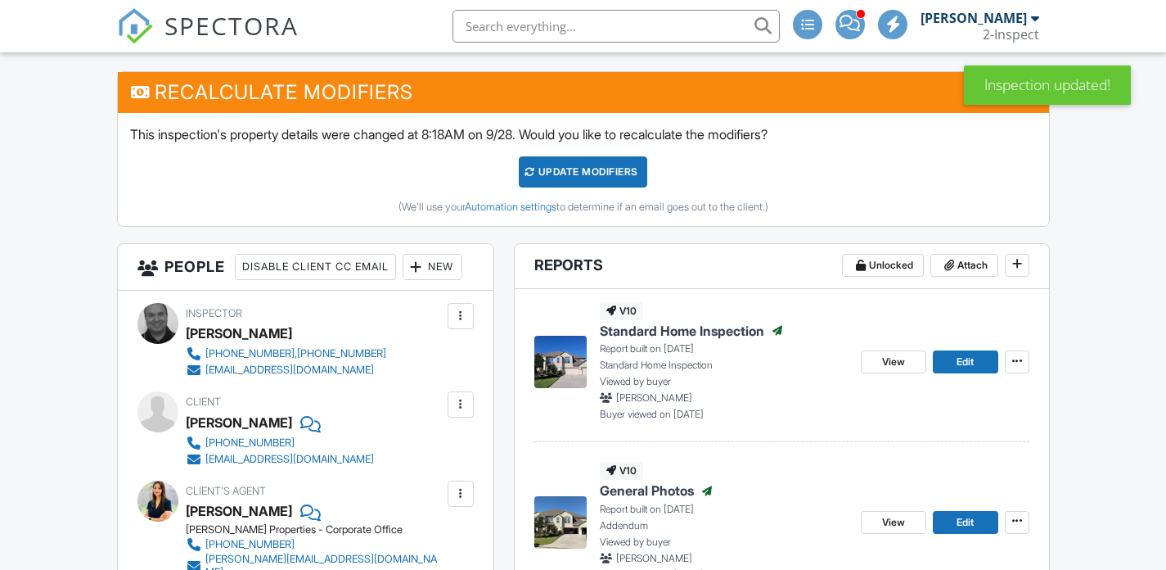
click at [992, 105] on div "Dismiss" at bounding box center [999, 91] width 69 height 25
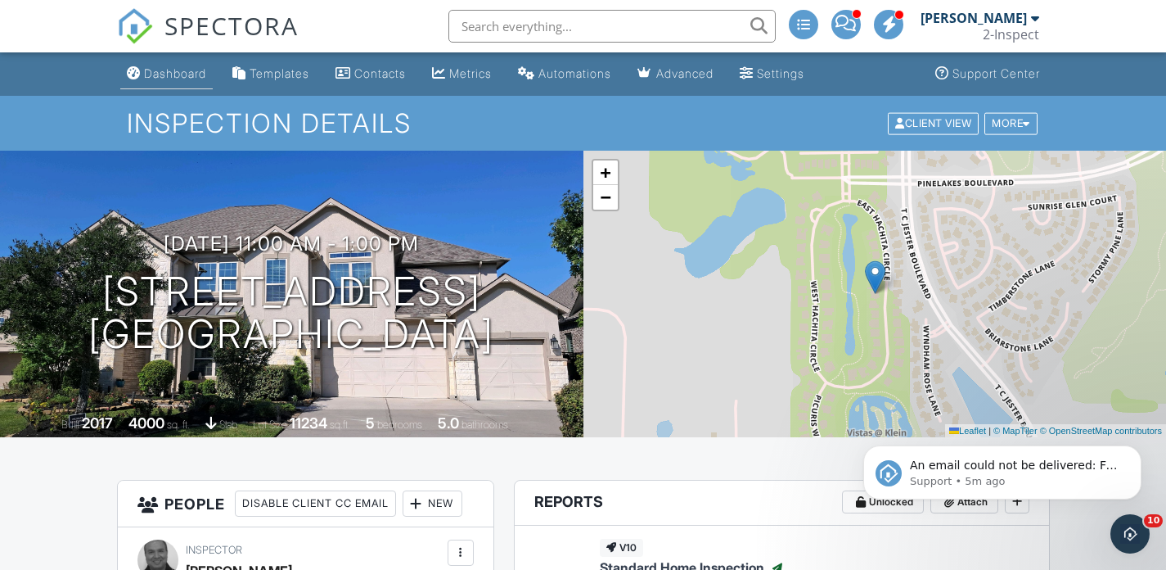
click at [162, 74] on div "Dashboard" at bounding box center [175, 73] width 62 height 14
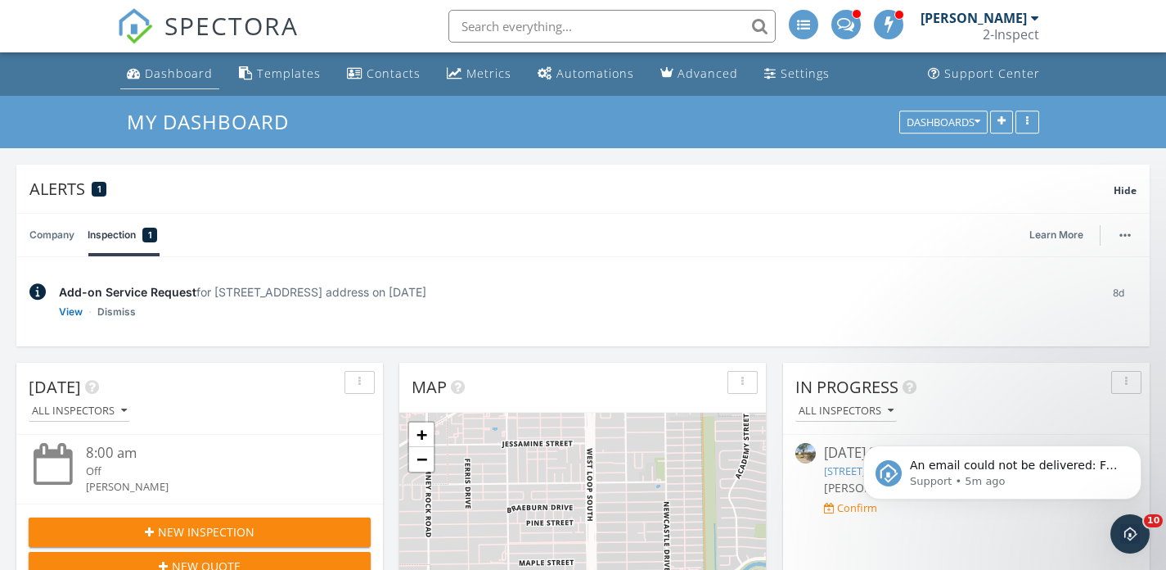
click at [162, 81] on link "Dashboard" at bounding box center [169, 74] width 99 height 30
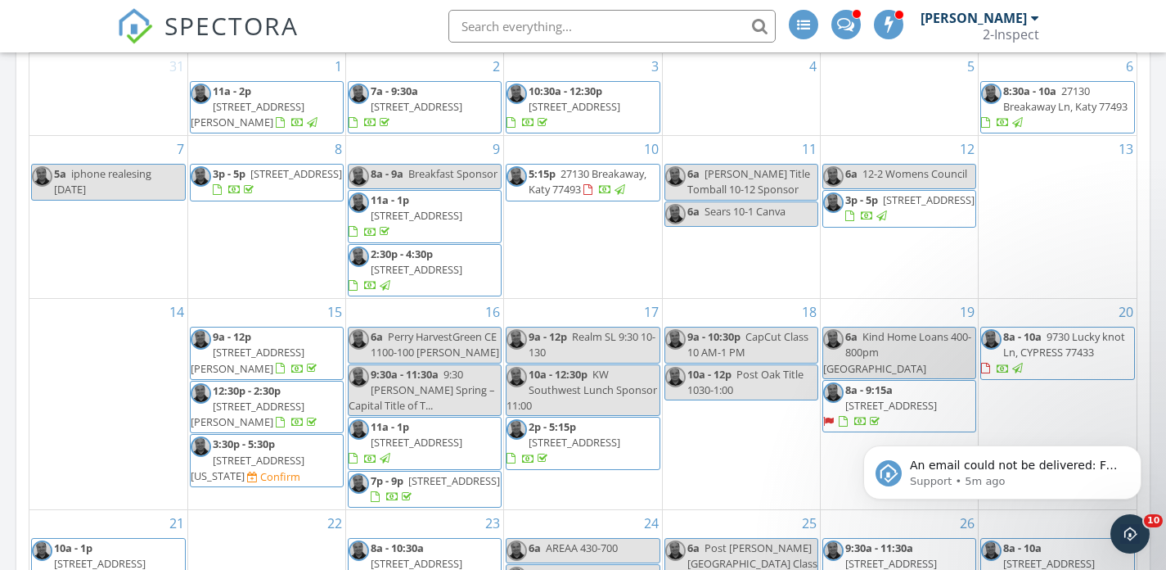
scroll to position [952, 0]
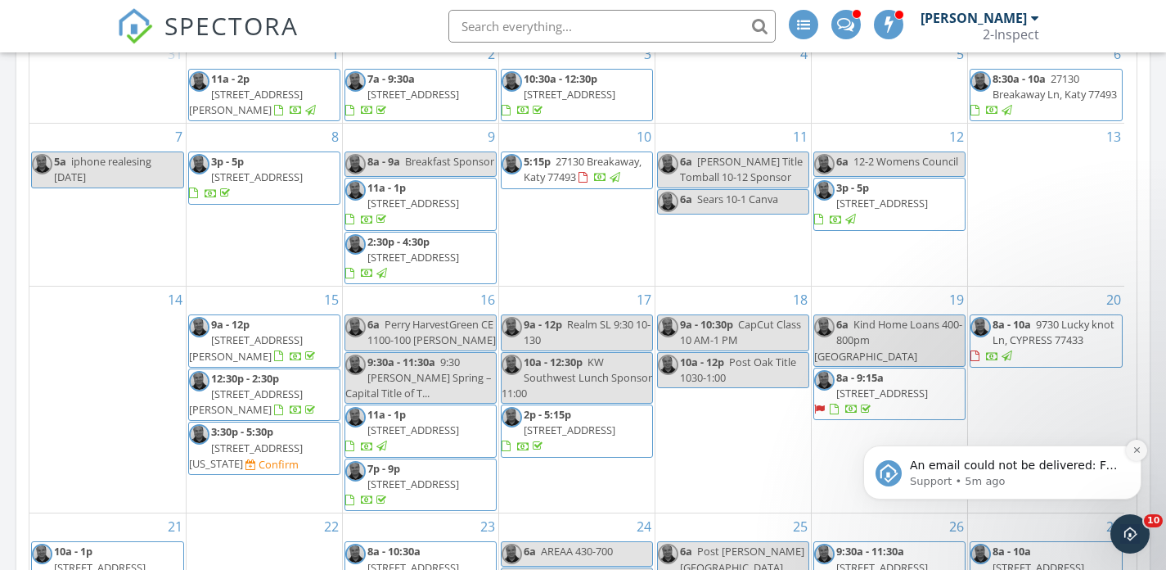
click at [1137, 447] on icon "Dismiss notification" at bounding box center [1136, 449] width 9 height 9
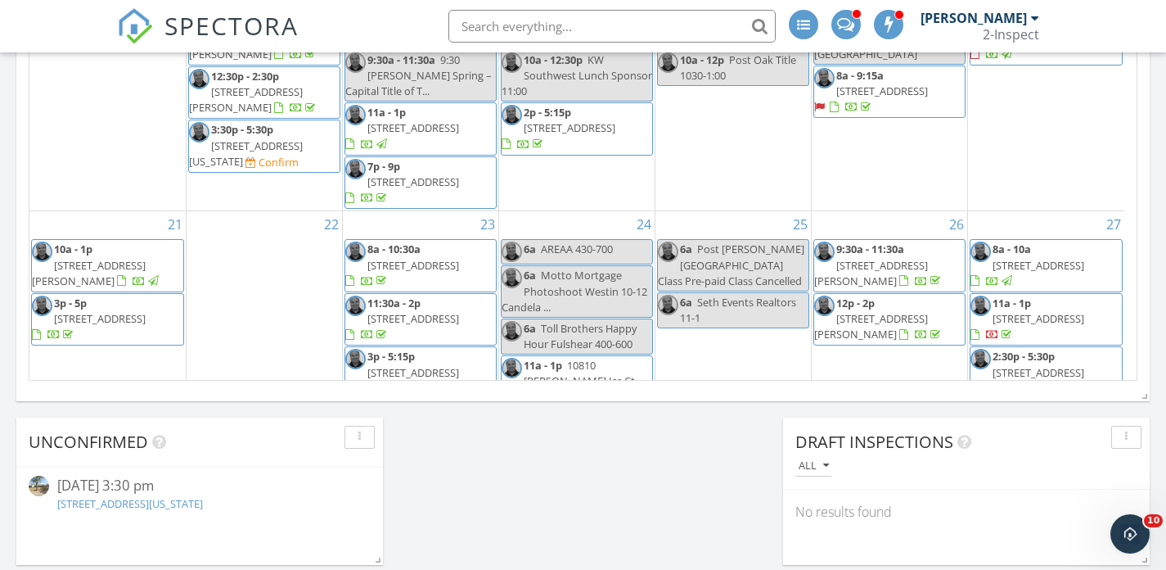
scroll to position [1255, 0]
click at [1023, 310] on span "[STREET_ADDRESS]" at bounding box center [1039, 317] width 92 height 15
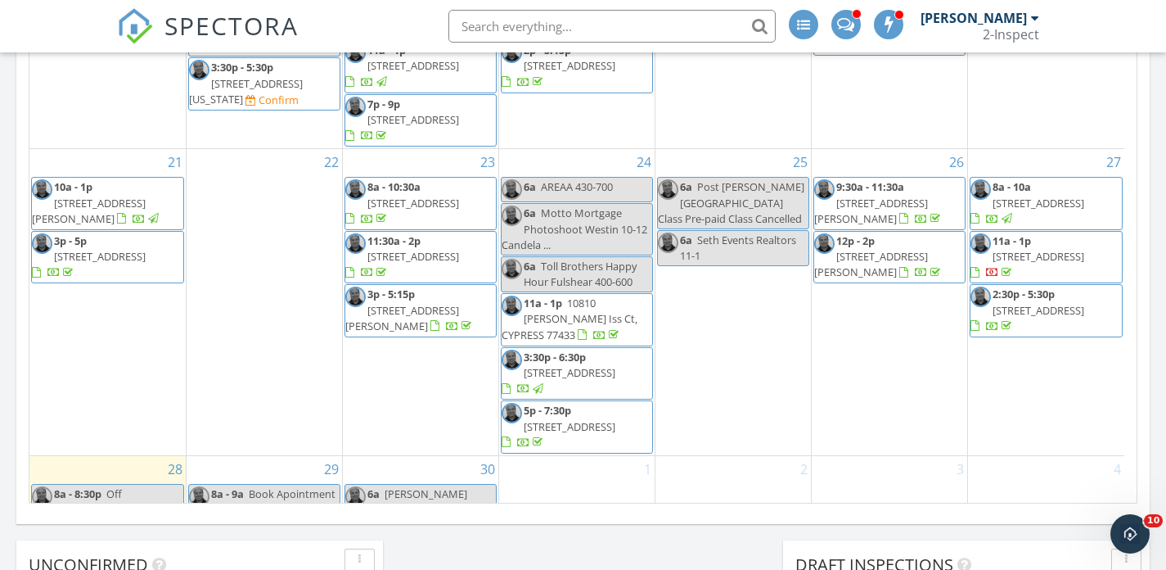
scroll to position [204, 0]
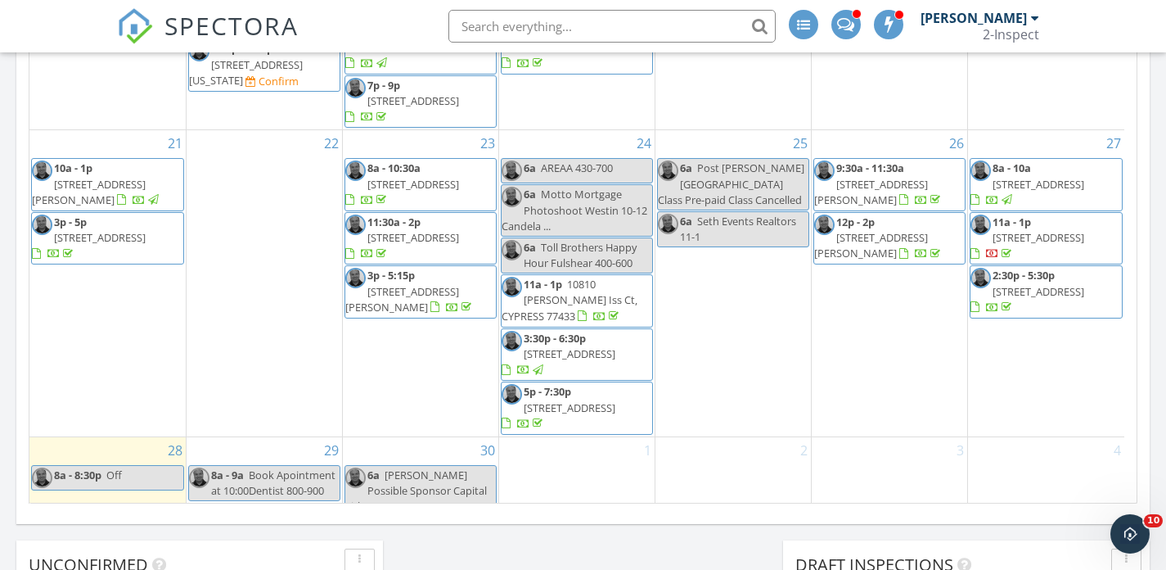
click at [1028, 160] on span "8a - 10a" at bounding box center [1012, 167] width 38 height 15
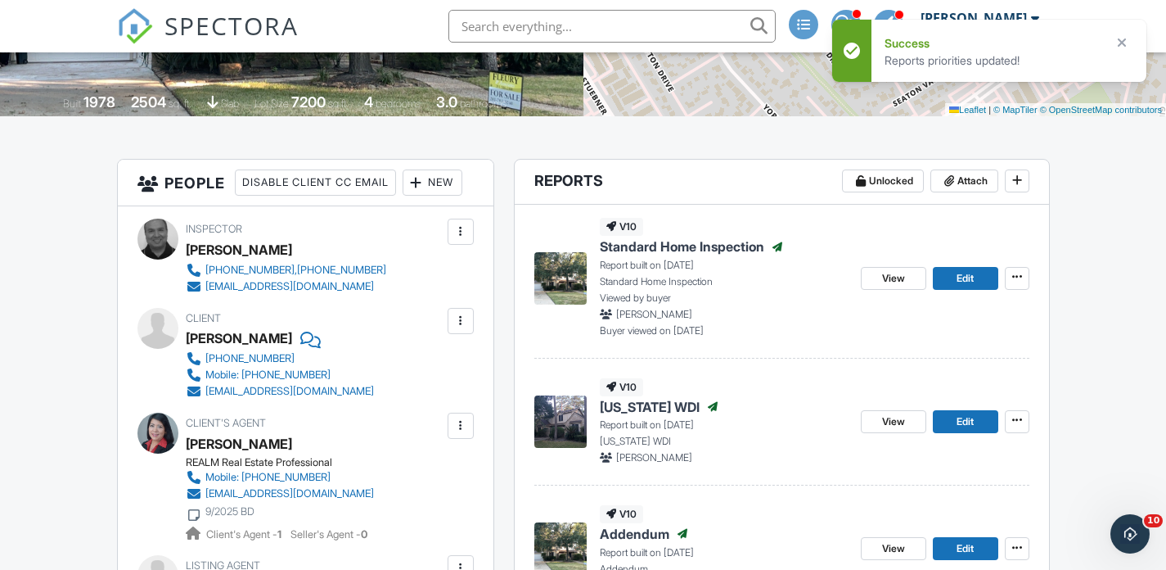
scroll to position [316, 0]
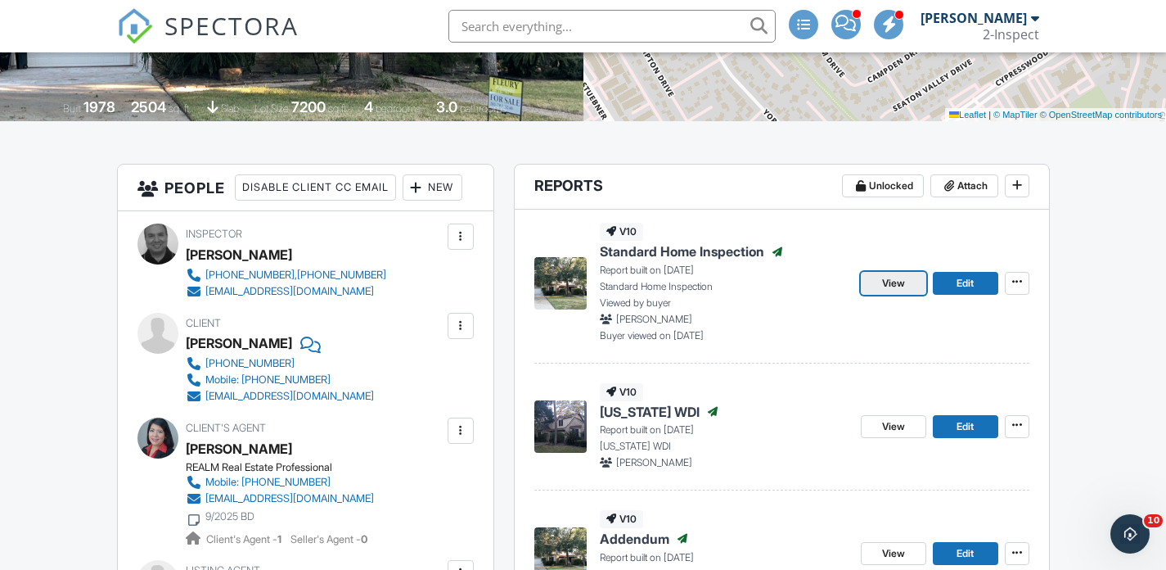
click at [894, 285] on span "View" at bounding box center [893, 283] width 23 height 16
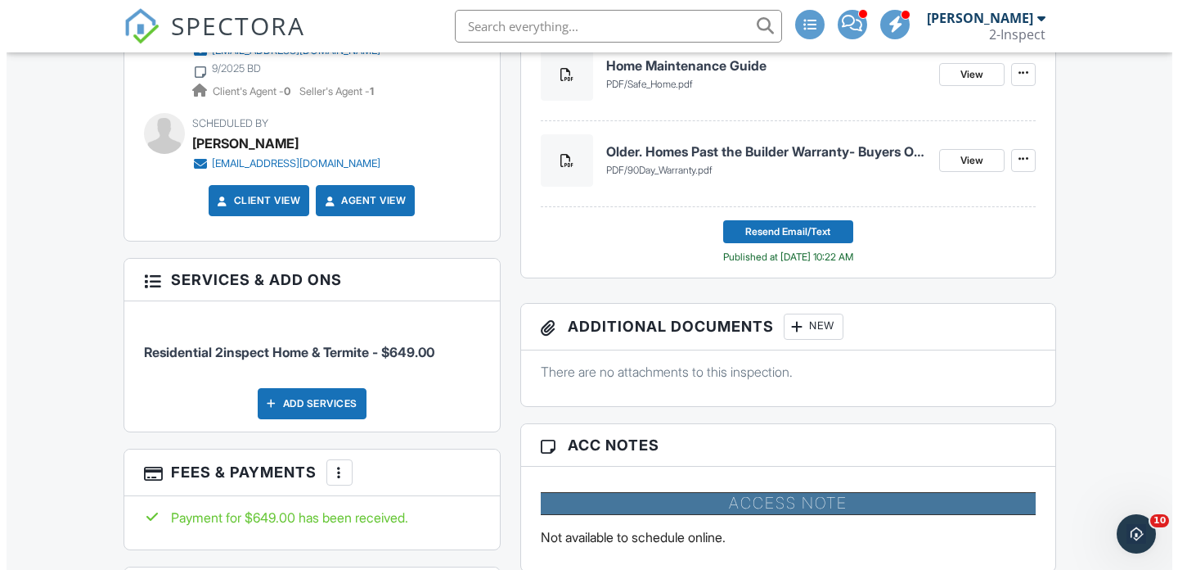
scroll to position [912, 0]
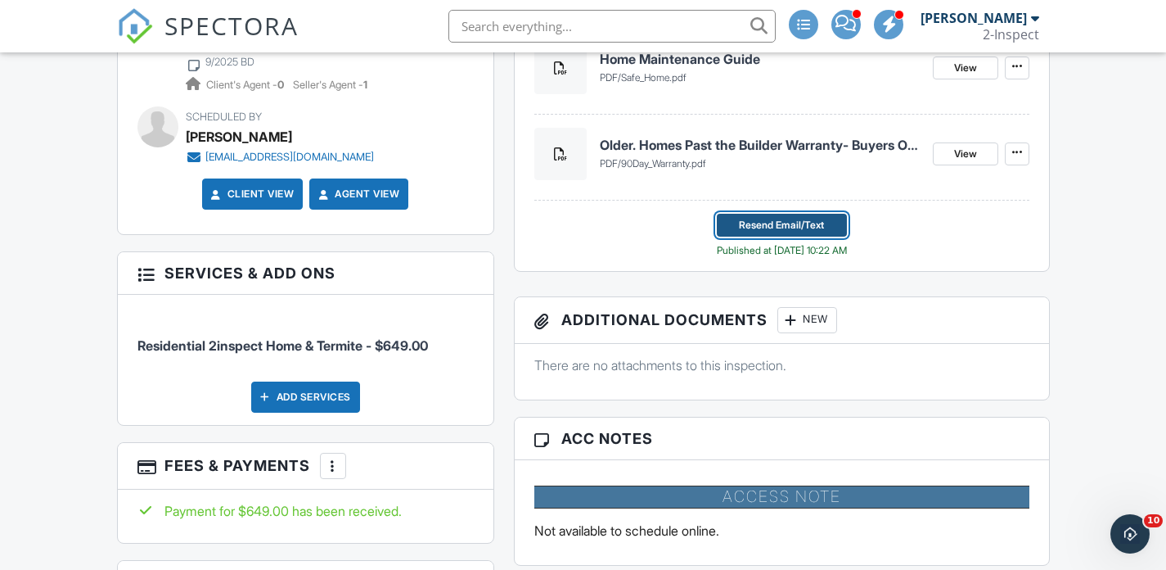
click at [754, 220] on span "Resend Email/Text" at bounding box center [781, 225] width 85 height 16
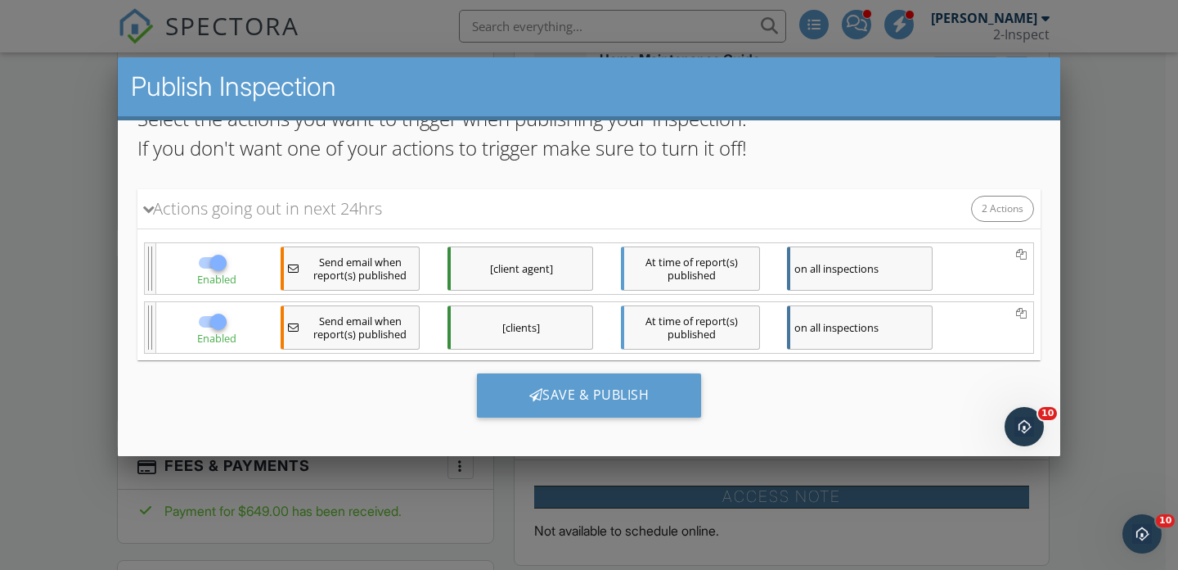
scroll to position [0, 0]
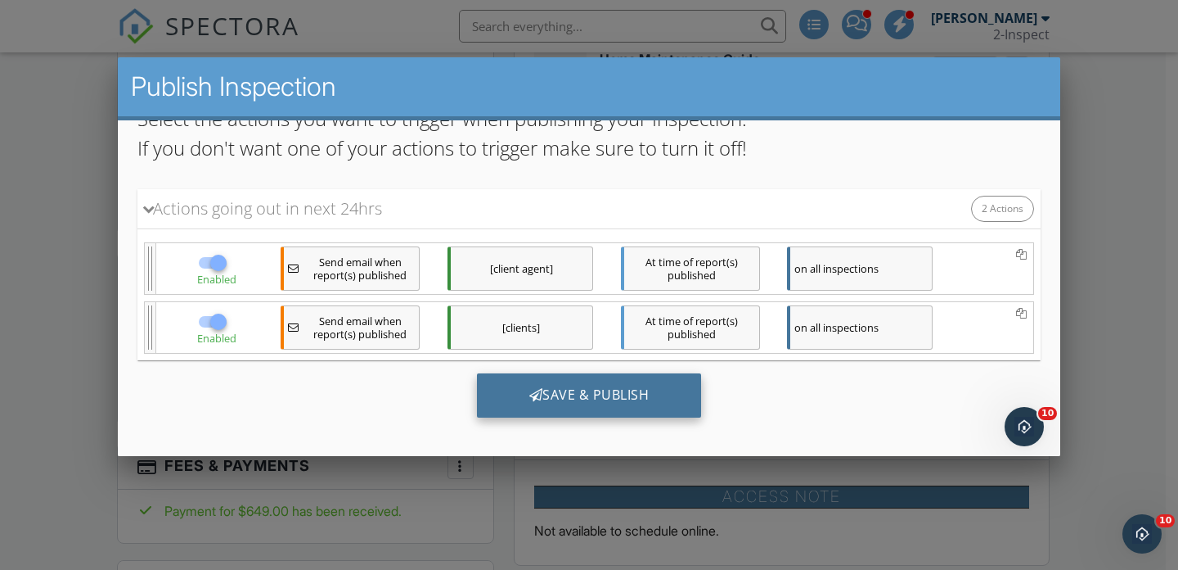
click at [628, 387] on div "Save & Publish" at bounding box center [589, 394] width 225 height 44
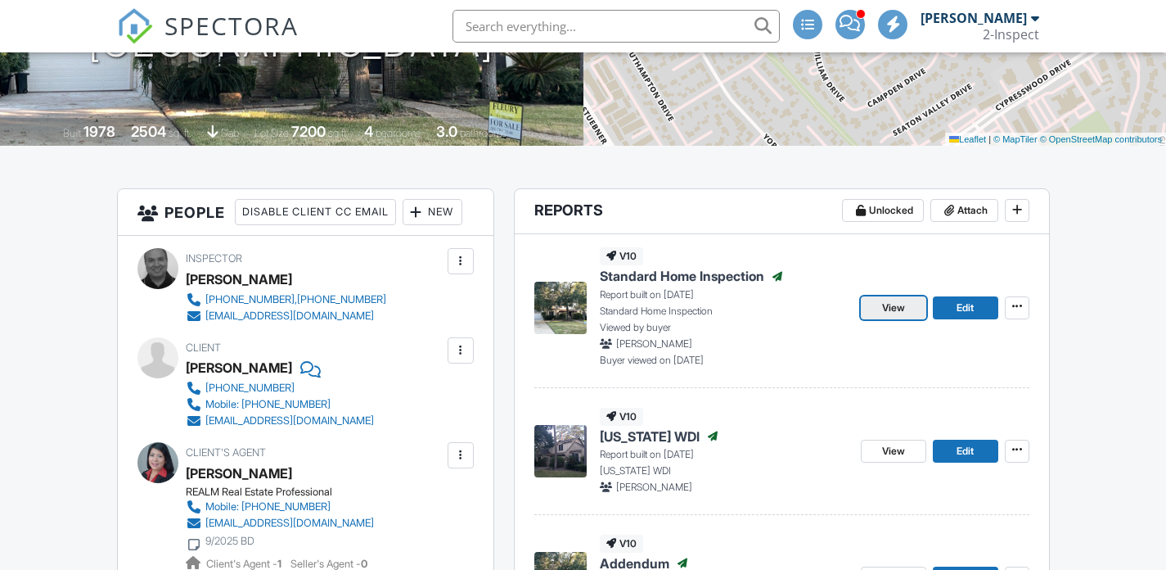
click at [897, 310] on span "View" at bounding box center [893, 307] width 23 height 16
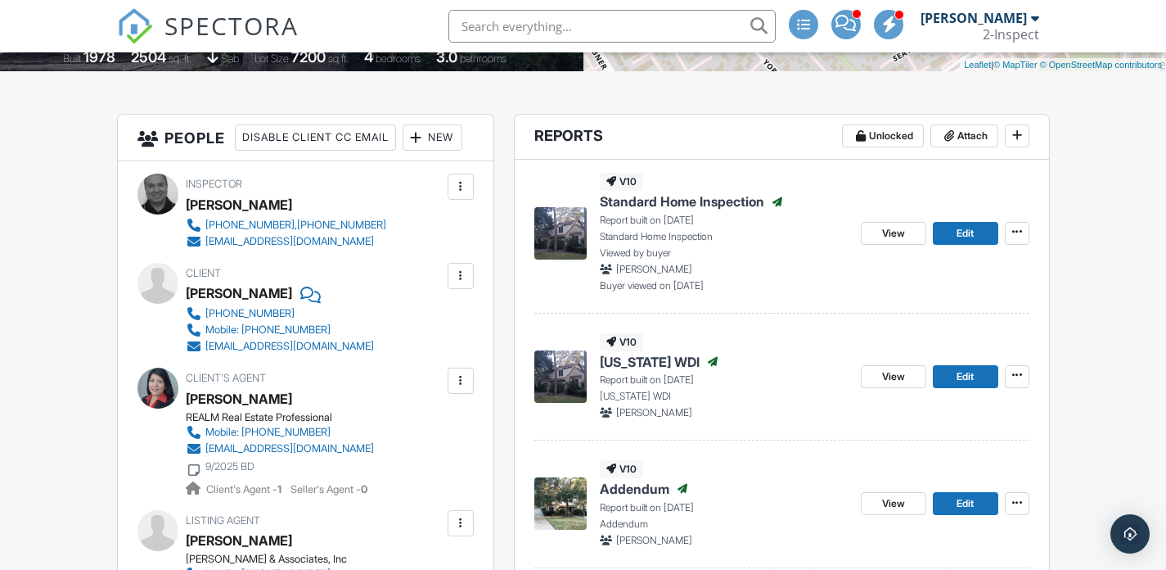
click at [427, 350] on div "Client [PERSON_NAME] [PHONE_NUMBER] Mobile: [PHONE_NUMBER] [EMAIL_ADDRESS][DOMA…" at bounding box center [305, 309] width 336 height 92
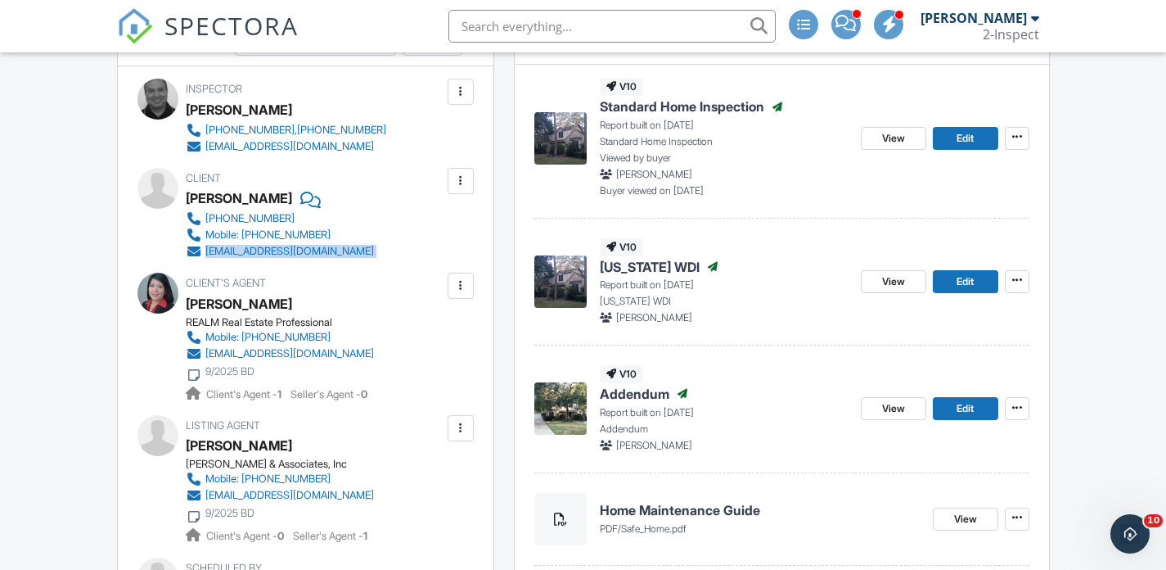
scroll to position [462, 0]
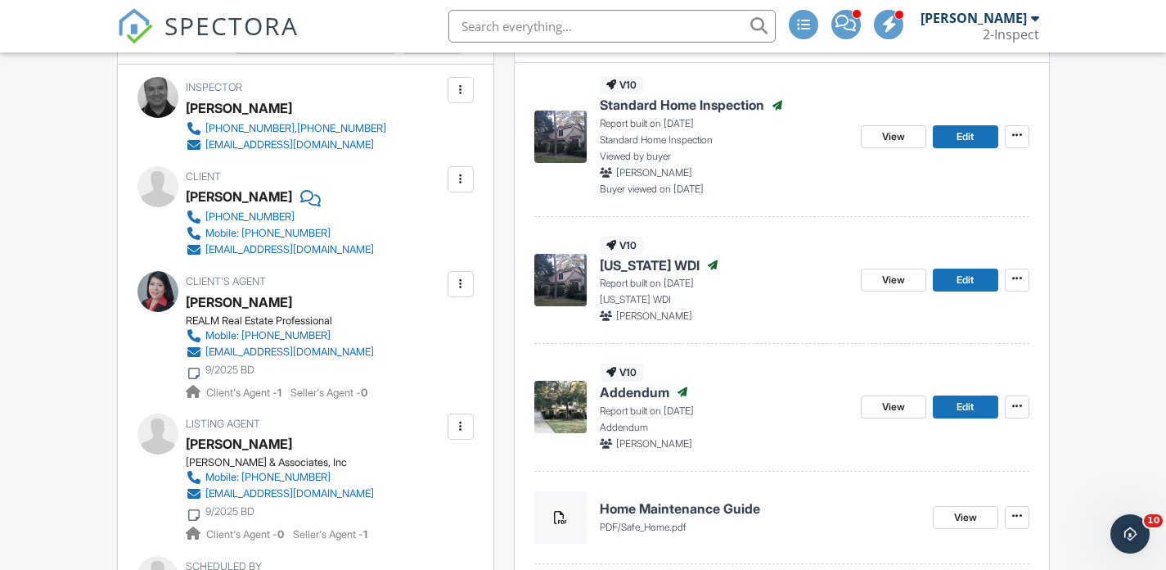
click at [394, 346] on div "Client's Agent [PERSON_NAME] REALM Real Estate Professional Mobile: [PHONE_NUMB…" at bounding box center [319, 335] width 267 height 129
copy div "[EMAIL_ADDRESS][DOMAIN_NAME]"
